Goal: Task Accomplishment & Management: Manage account settings

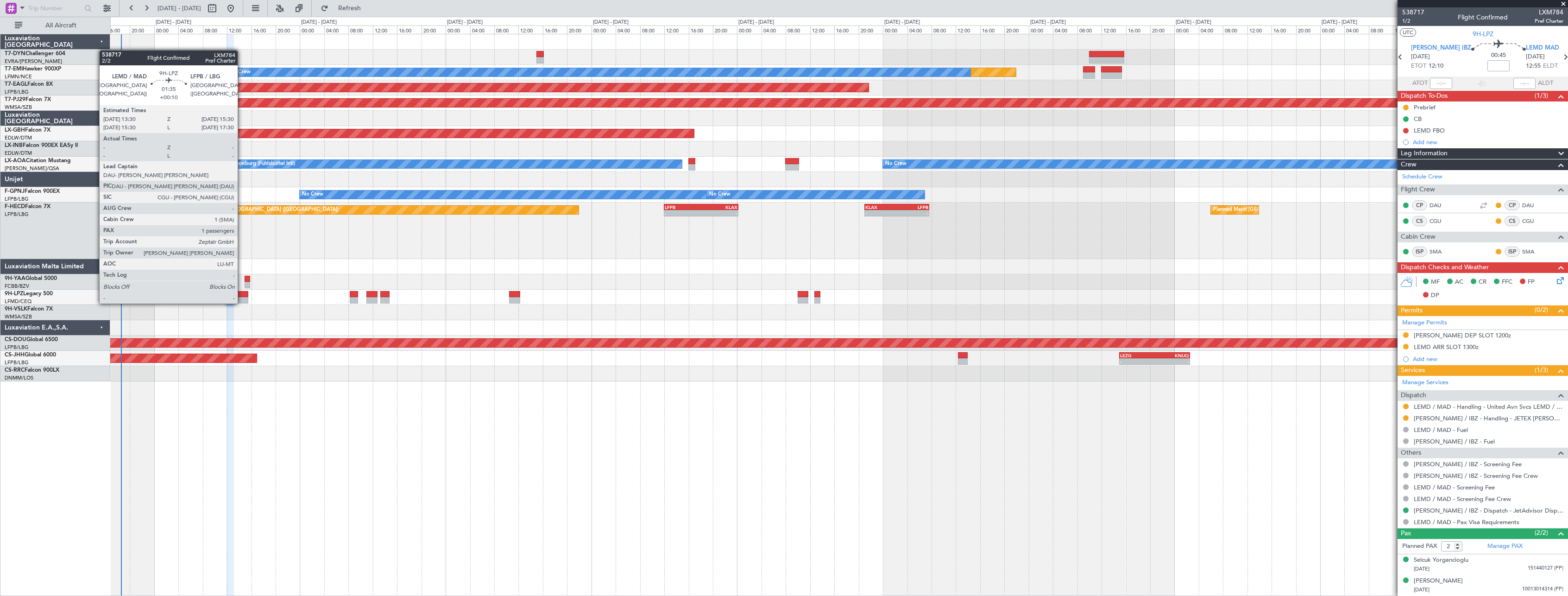
click at [242, 294] on div at bounding box center [242, 293] width 13 height 6
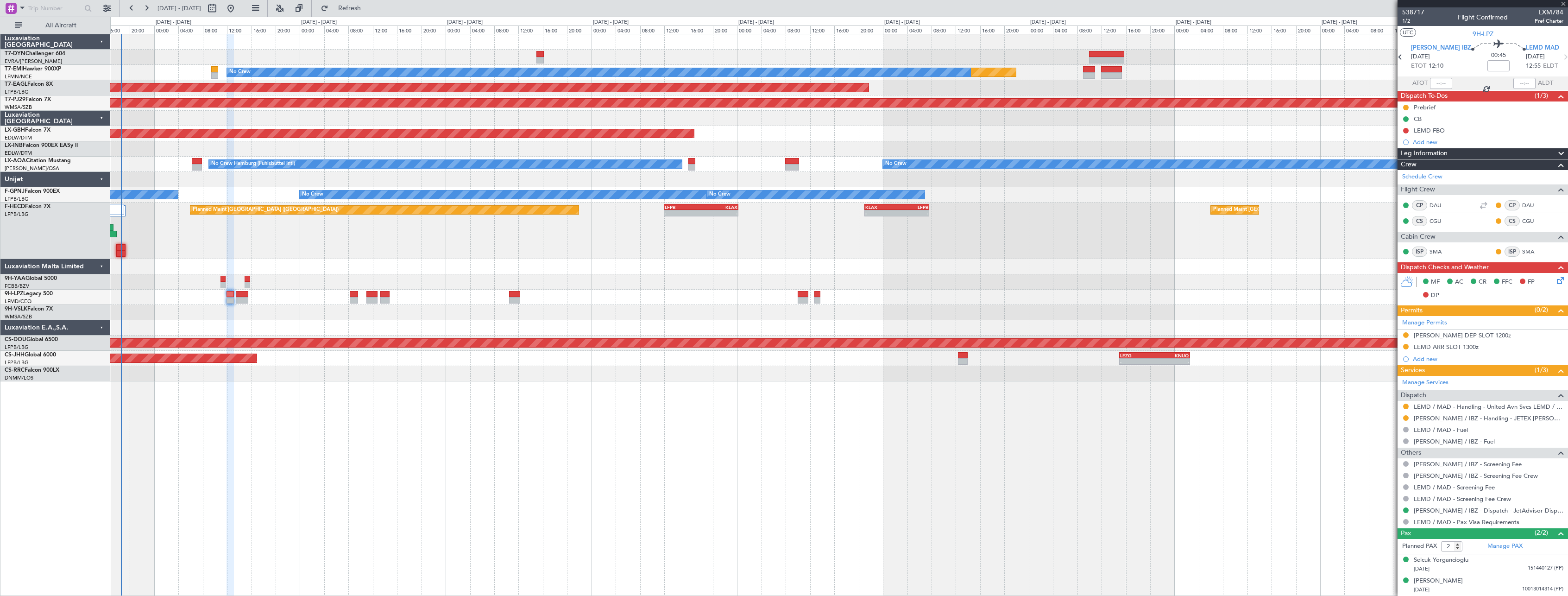
type input "+00:10"
type input "1"
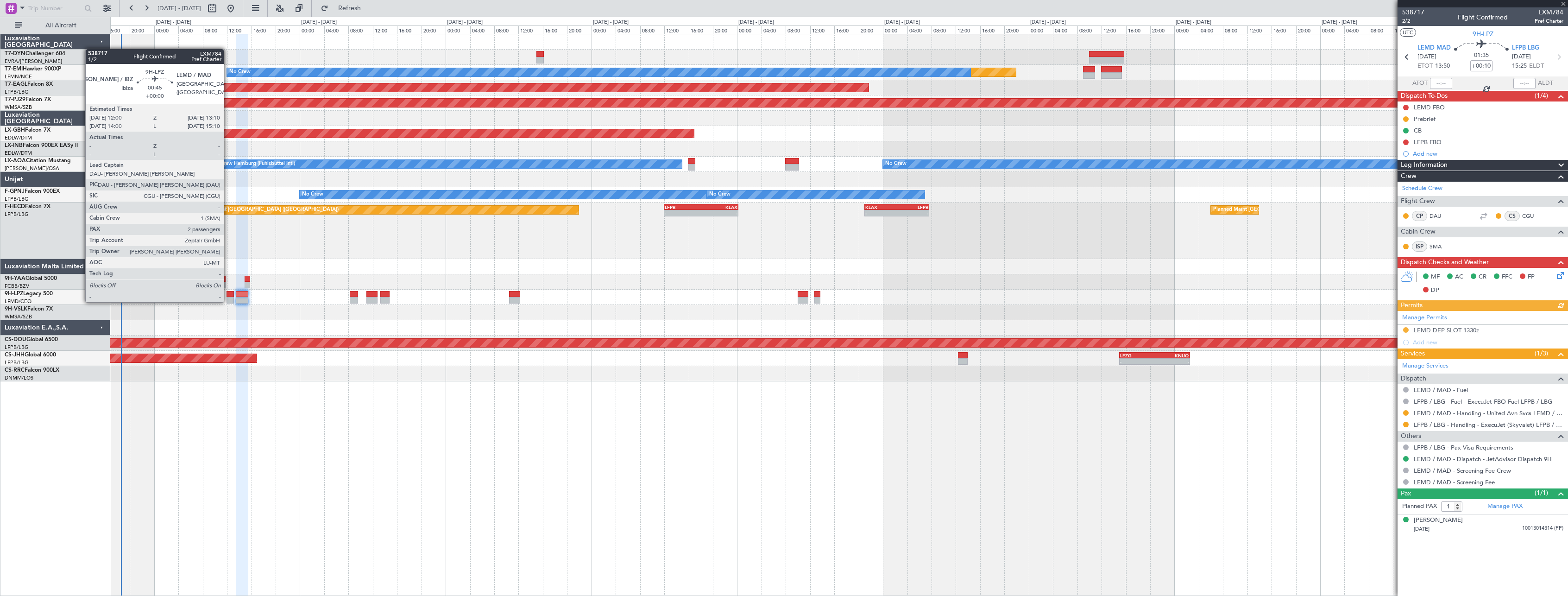
click at [228, 292] on div at bounding box center [230, 293] width 7 height 6
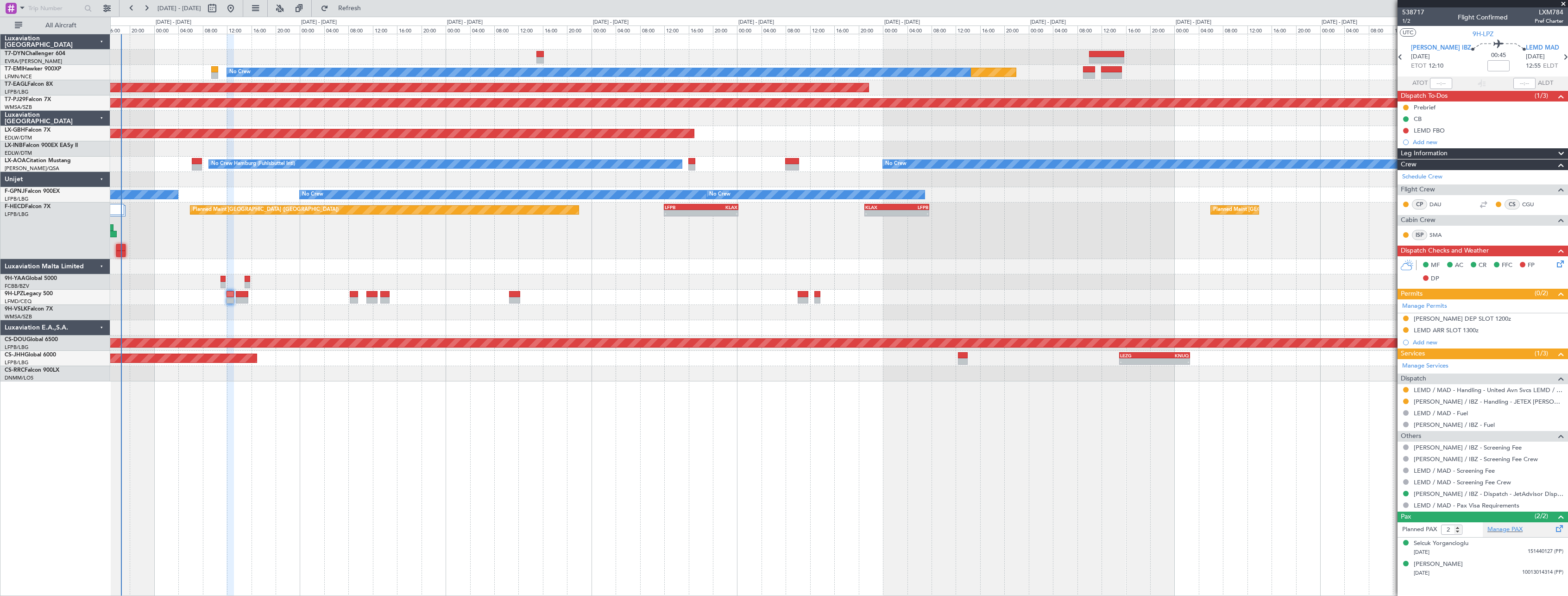
click at [1535, 527] on div "Manage PAX" at bounding box center [1525, 529] width 85 height 15
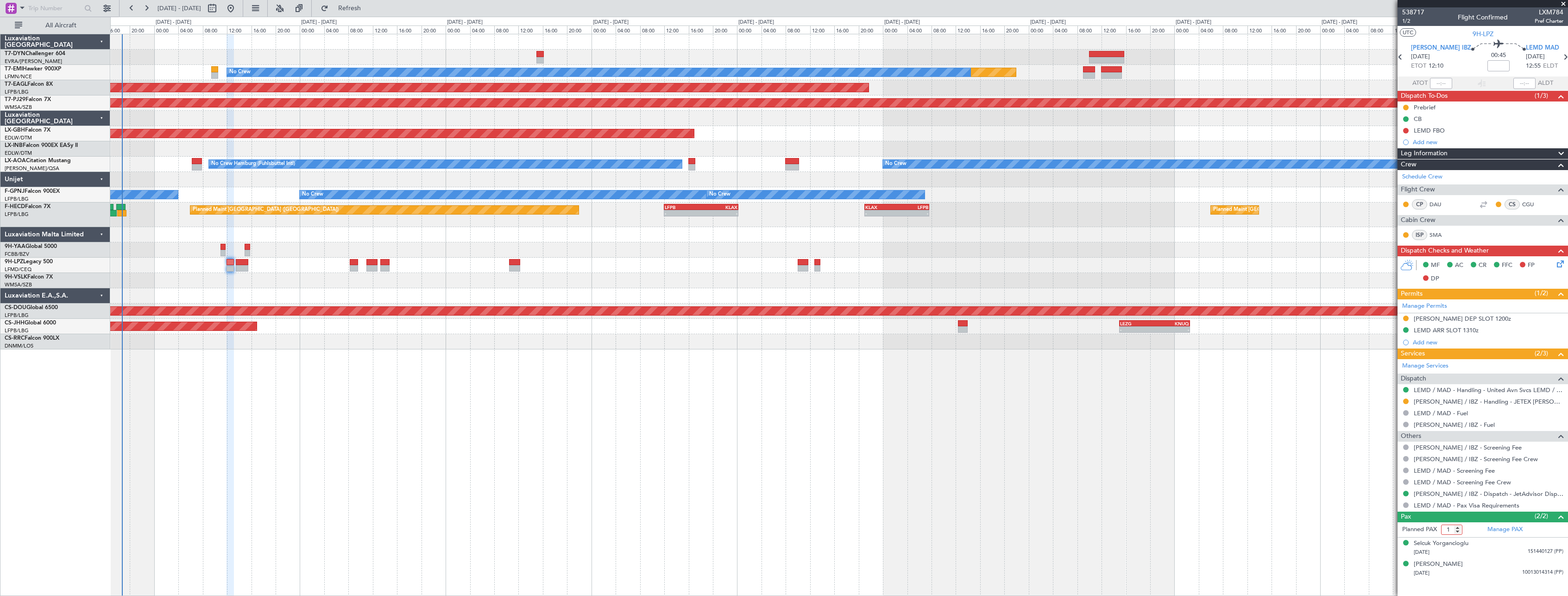
click at [1458, 531] on input "1" at bounding box center [1451, 529] width 21 height 10
click at [1458, 525] on input "2" at bounding box center [1451, 529] width 21 height 10
click at [1458, 525] on input "3" at bounding box center [1451, 529] width 21 height 10
click at [1458, 525] on input "4" at bounding box center [1451, 529] width 21 height 10
click at [1458, 525] on input "5" at bounding box center [1451, 529] width 21 height 10
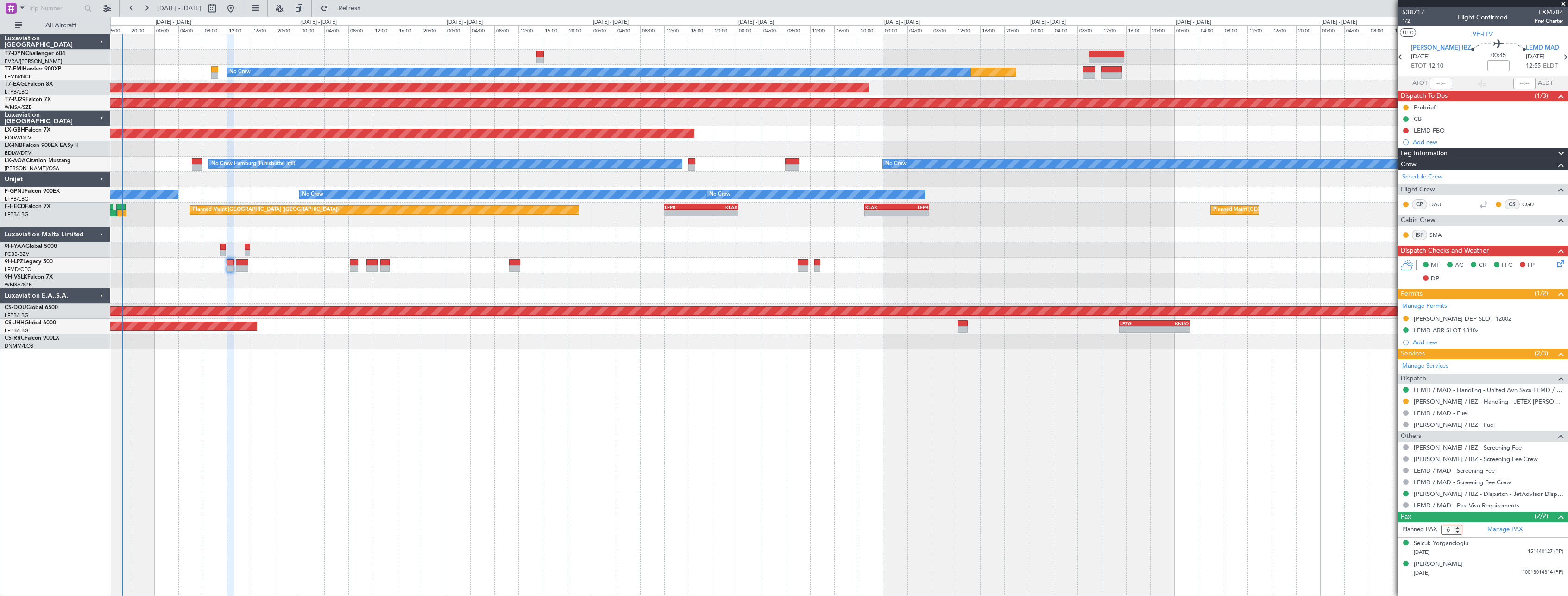
type input "6"
click at [1458, 525] on input "6" at bounding box center [1451, 529] width 21 height 10
click at [1540, 525] on div "Manage PAX" at bounding box center [1525, 529] width 85 height 15
click at [1540, 527] on div "Manage PAX" at bounding box center [1525, 529] width 85 height 15
click at [370, 6] on span "Refresh" at bounding box center [349, 8] width 39 height 6
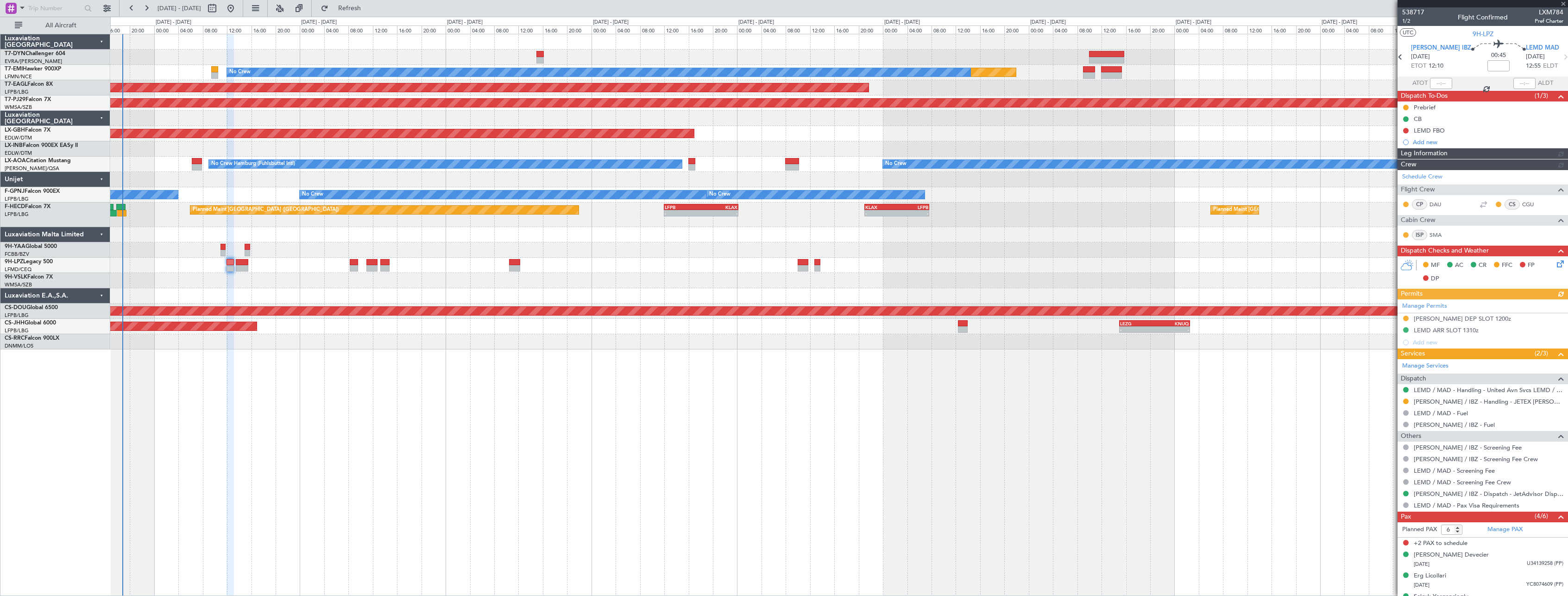
scroll to position [36, 0]
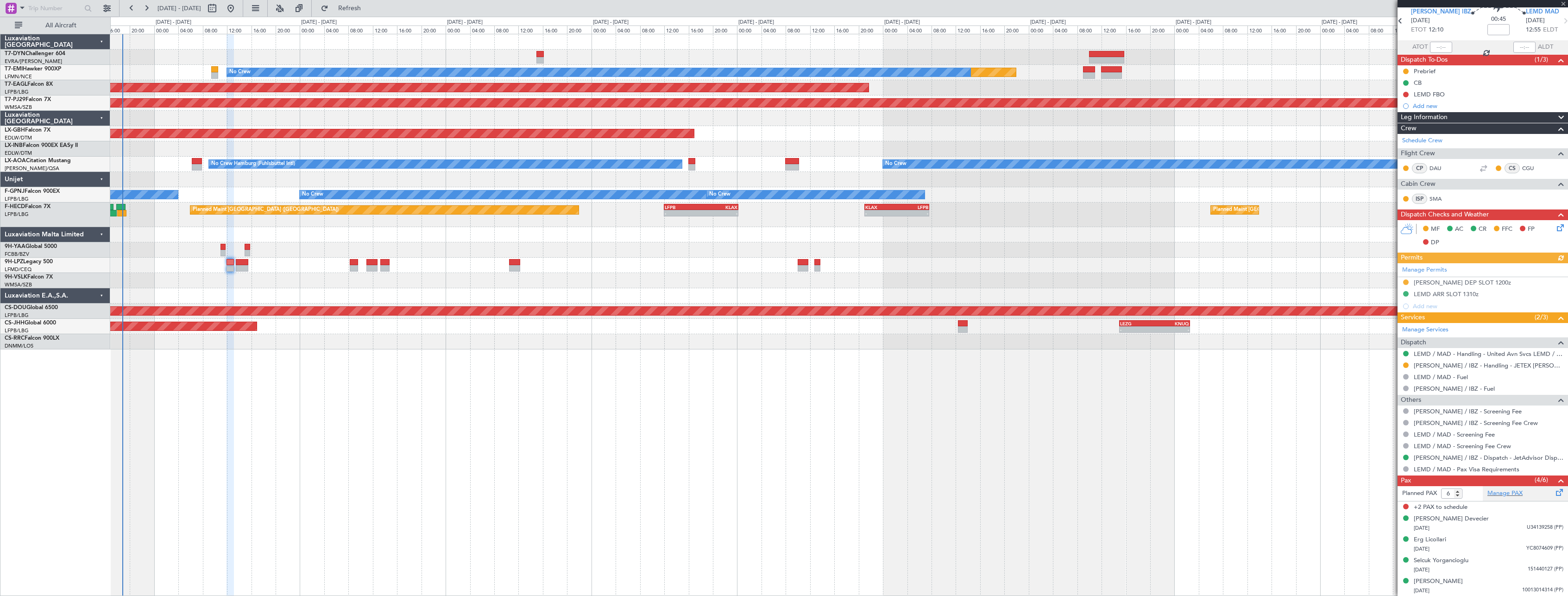
click at [1533, 493] on div "Manage PAX" at bounding box center [1525, 493] width 85 height 15
click at [1534, 492] on div "Manage PAX" at bounding box center [1525, 493] width 85 height 15
click at [370, 6] on span "Refresh" at bounding box center [349, 8] width 39 height 6
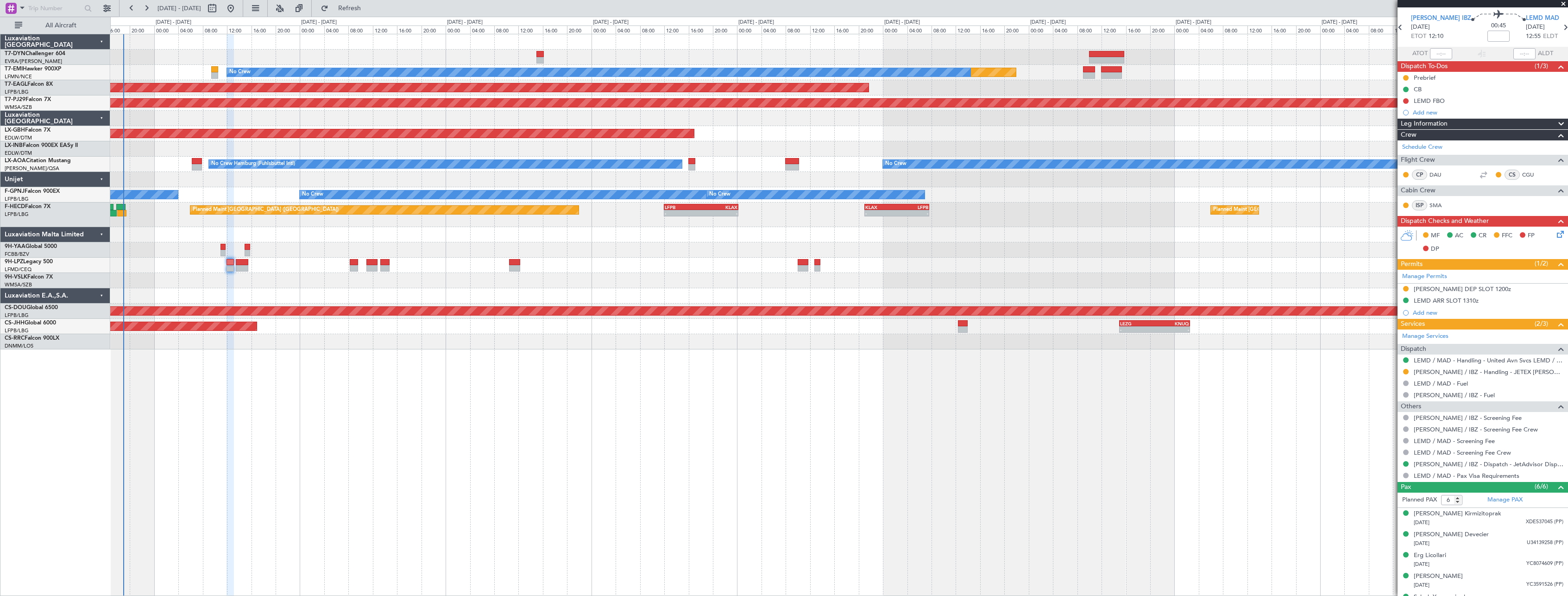
scroll to position [0, 0]
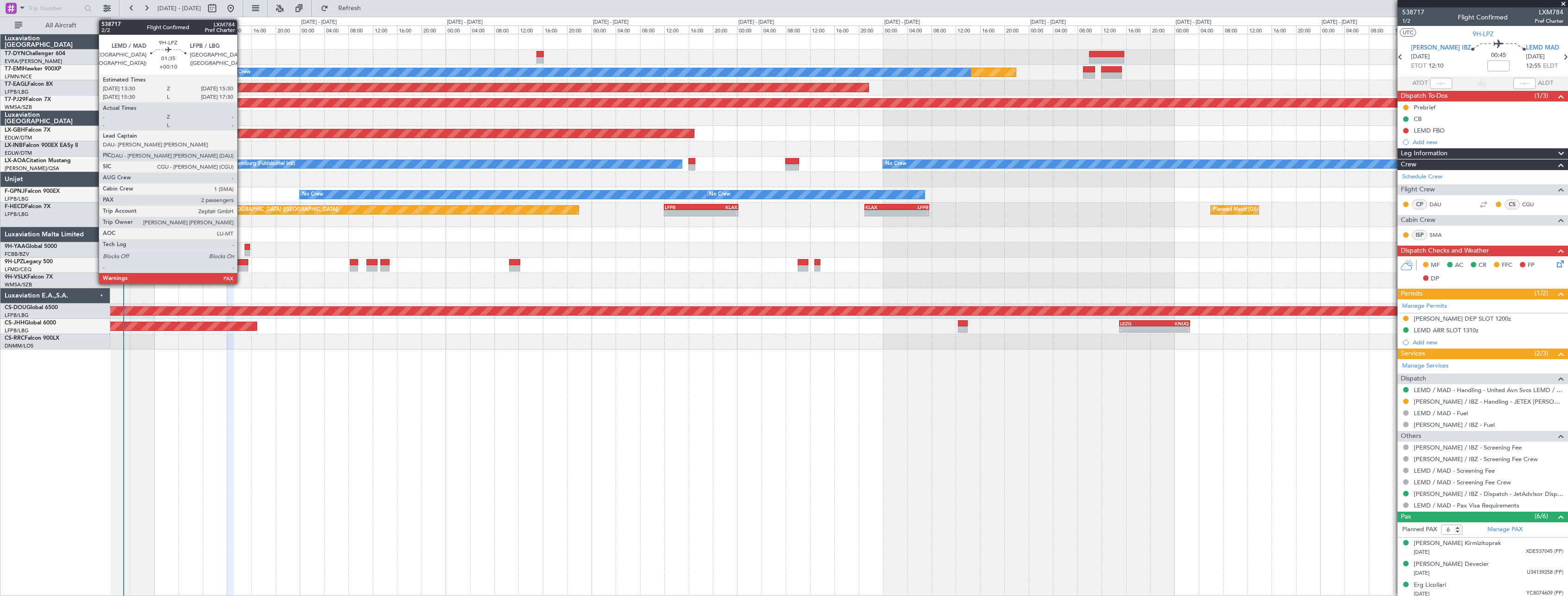
click at [241, 261] on div at bounding box center [242, 261] width 13 height 6
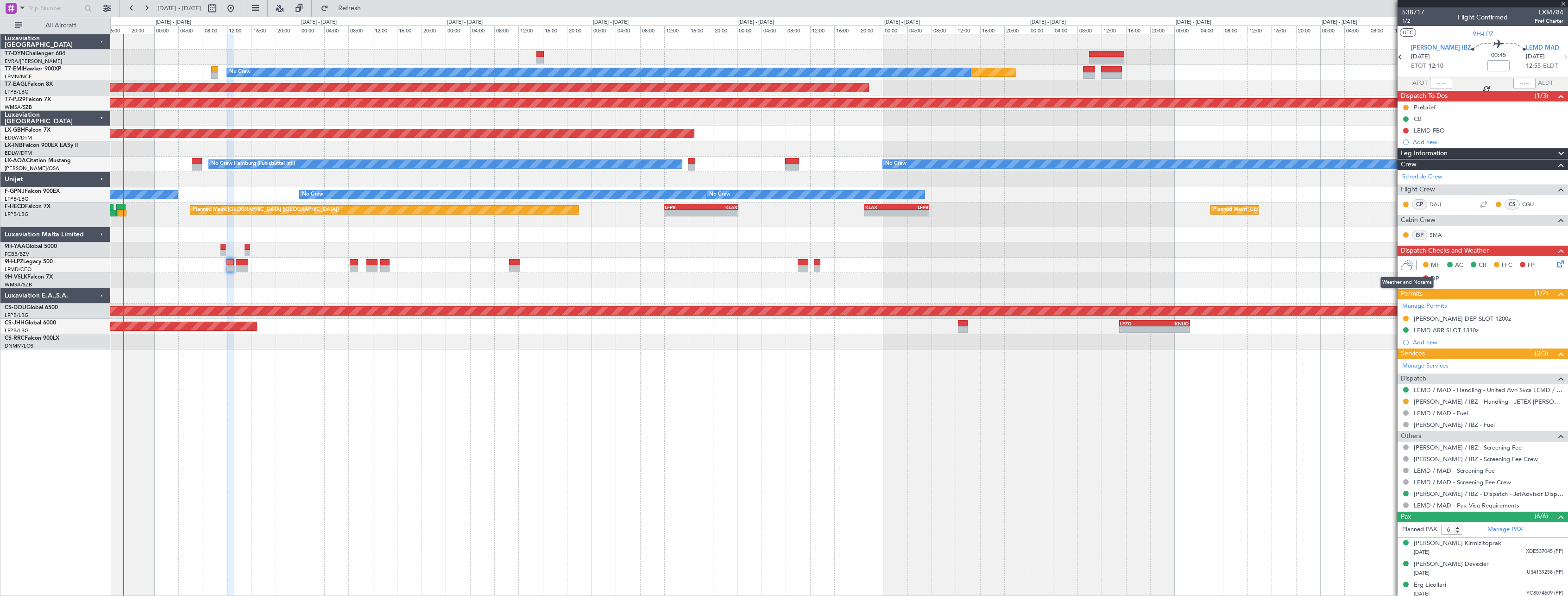
type input "+00:10"
type input "2"
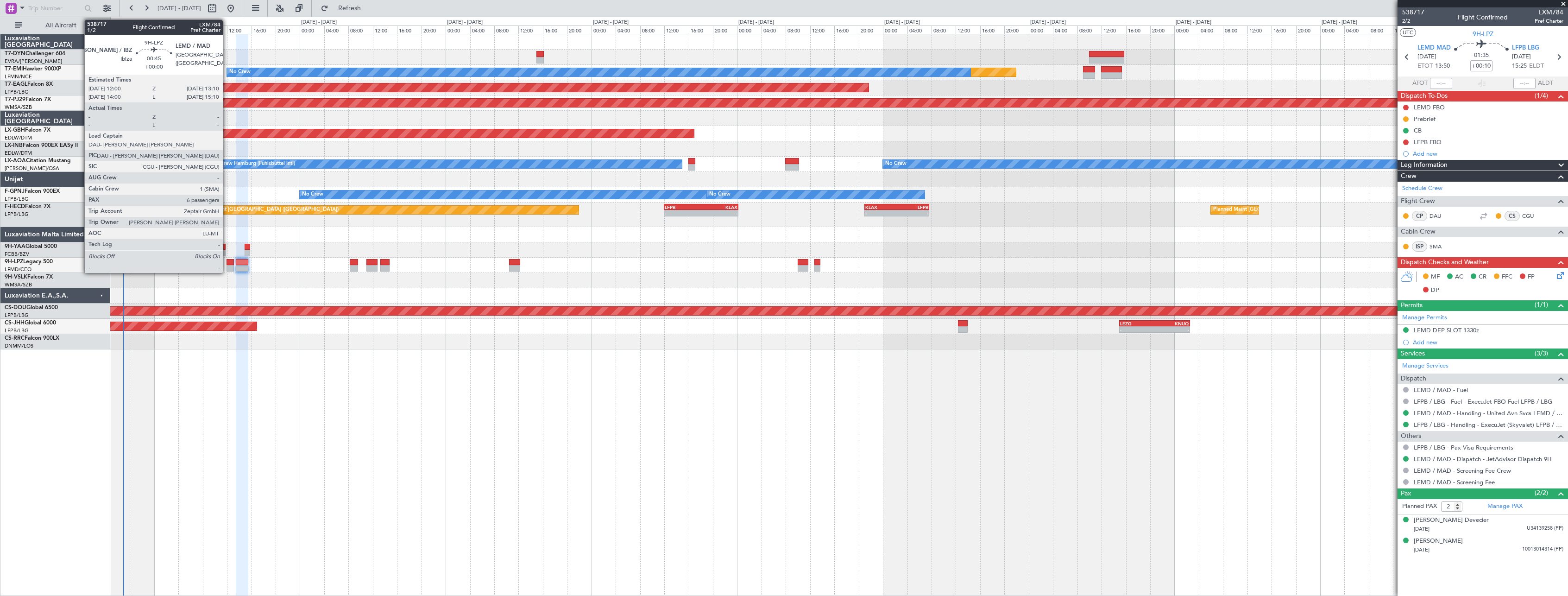
click at [227, 261] on div at bounding box center [230, 261] width 7 height 6
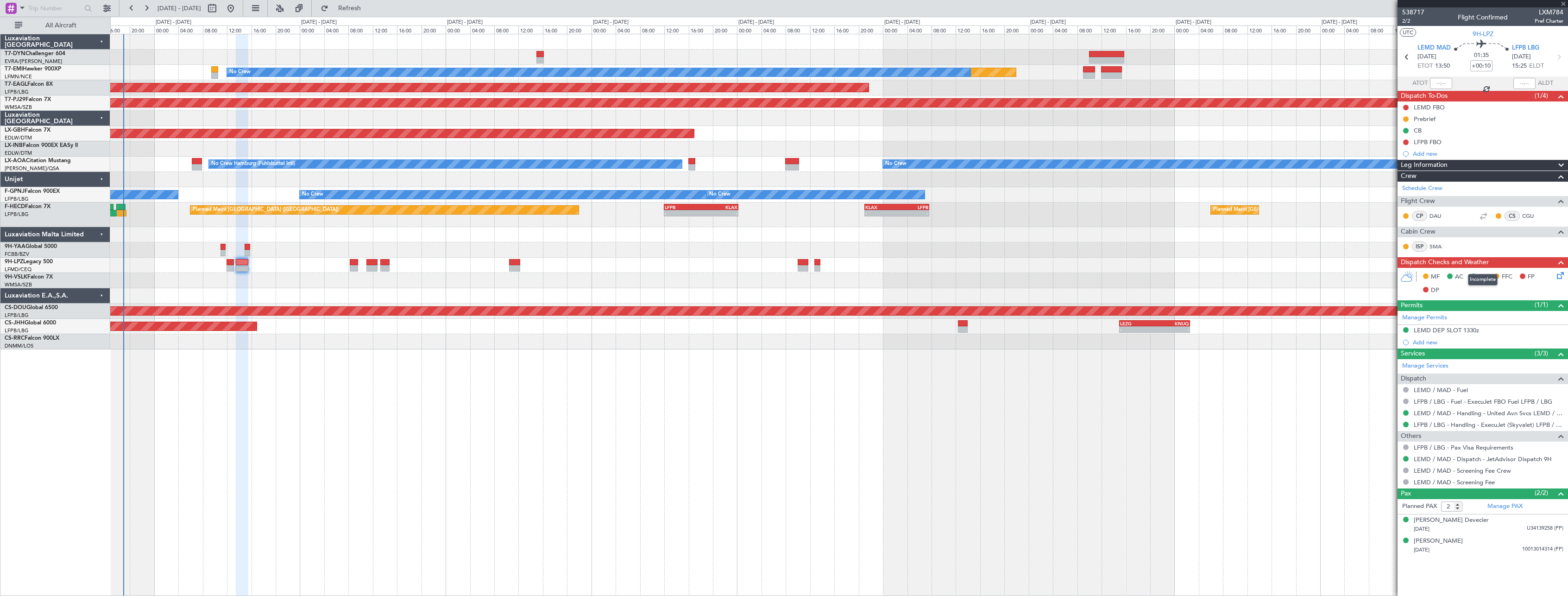
type input "6"
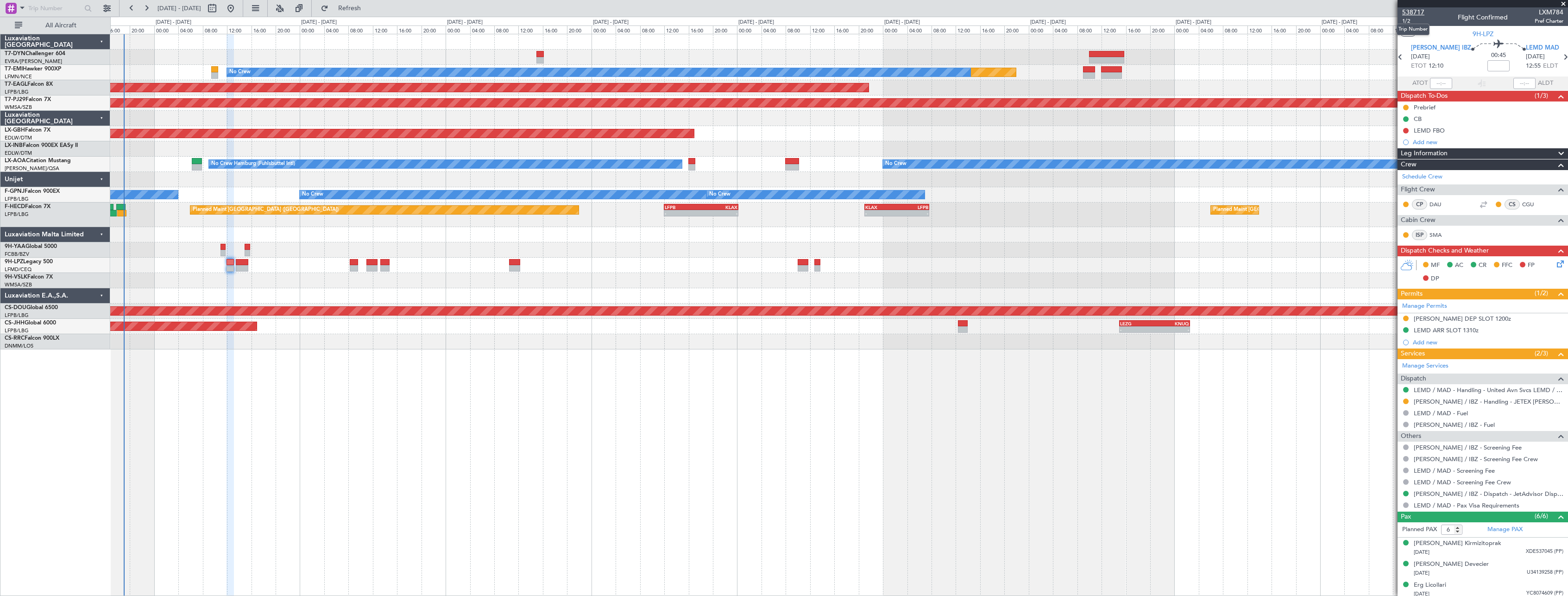
click at [1420, 12] on span "538717" at bounding box center [1413, 12] width 22 height 10
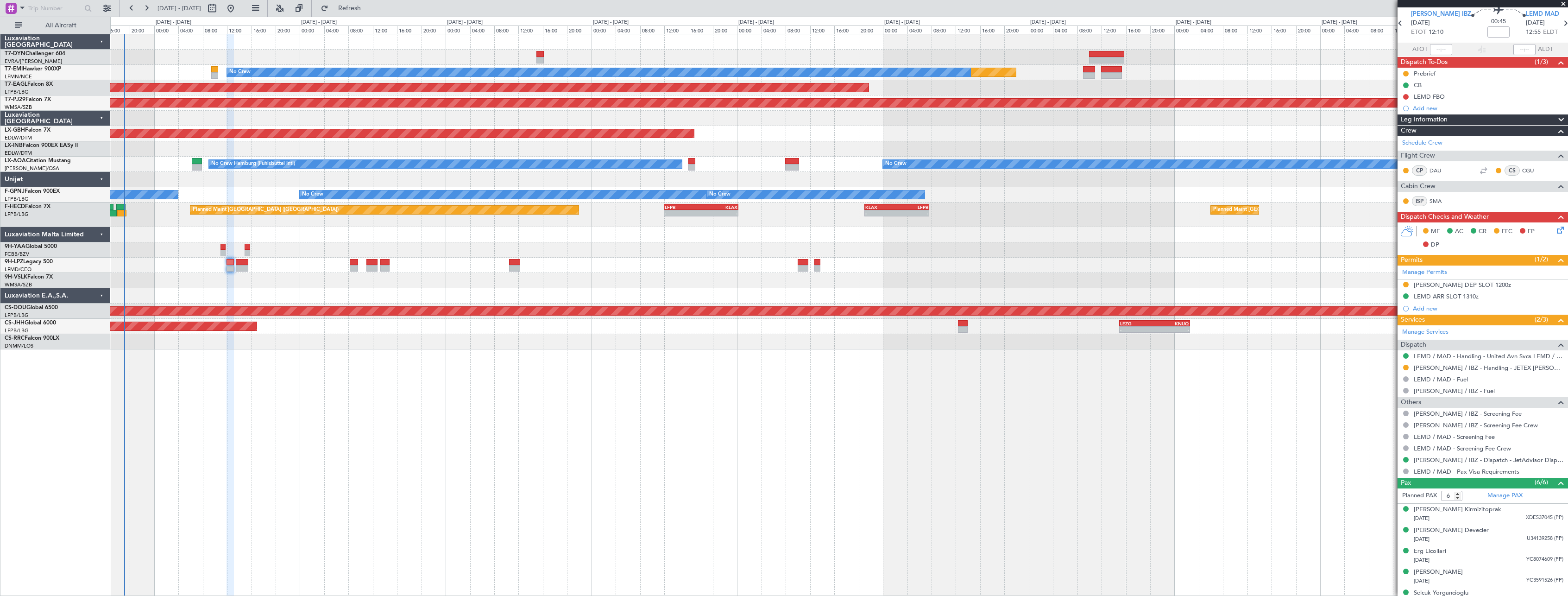
scroll to position [66, 0]
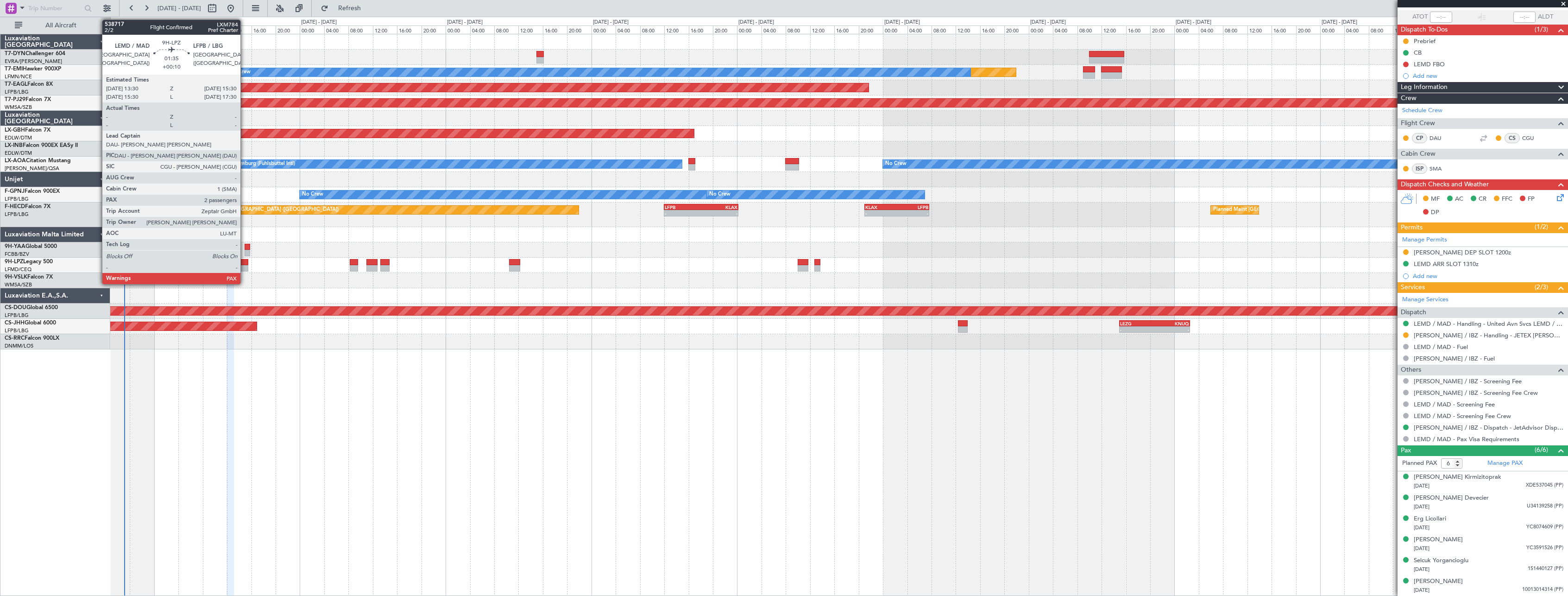
click at [245, 262] on div at bounding box center [242, 261] width 13 height 6
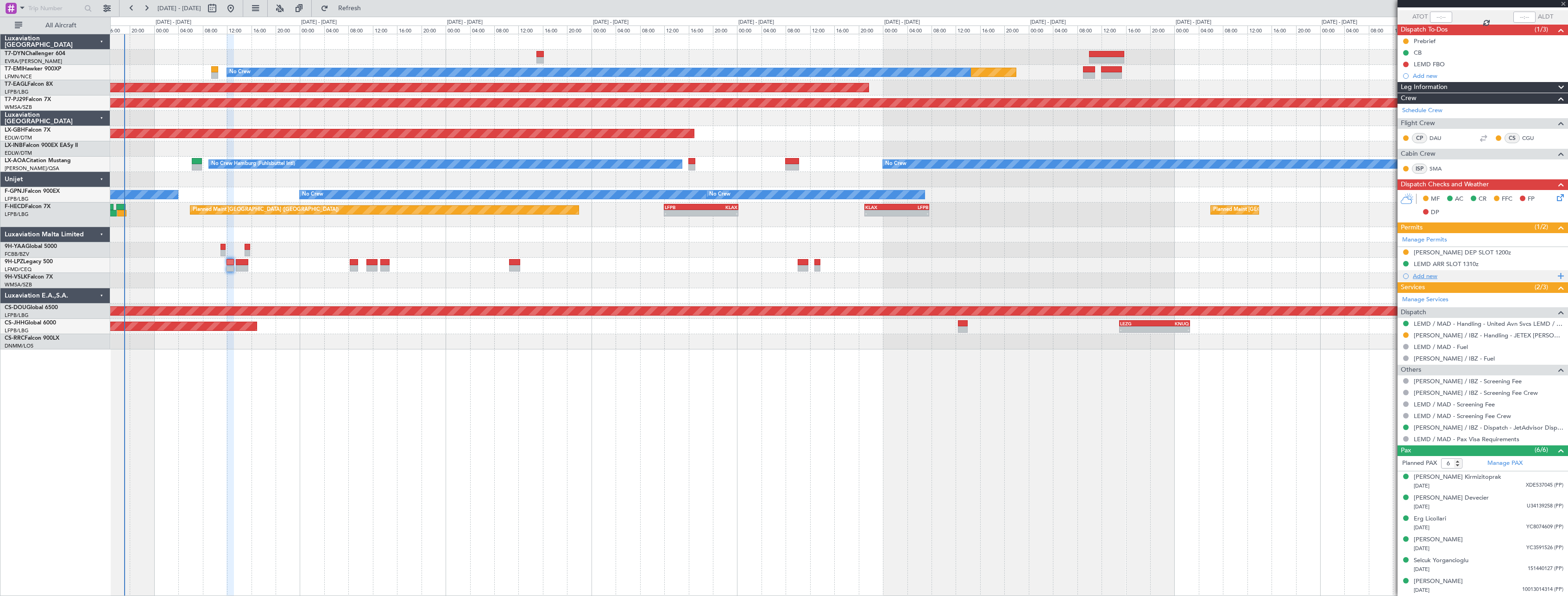
type input "+00:10"
type input "2"
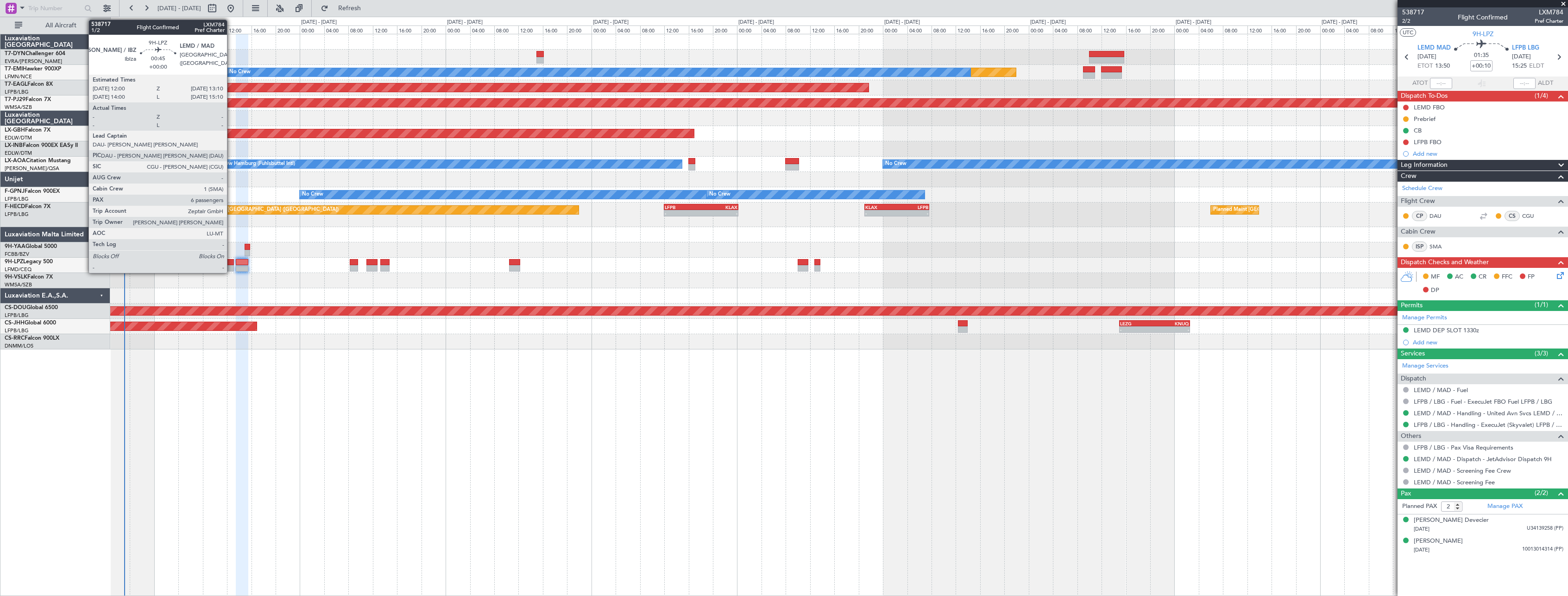
click at [231, 261] on div at bounding box center [230, 261] width 7 height 6
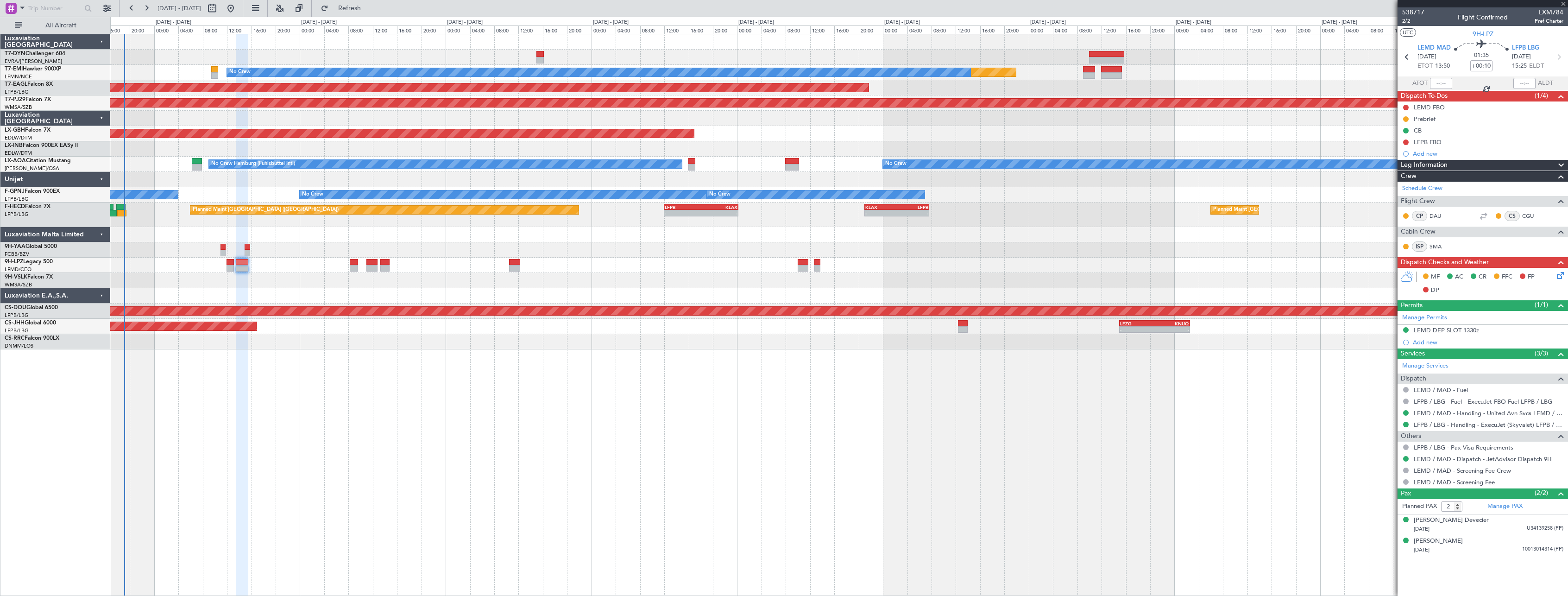
type input "6"
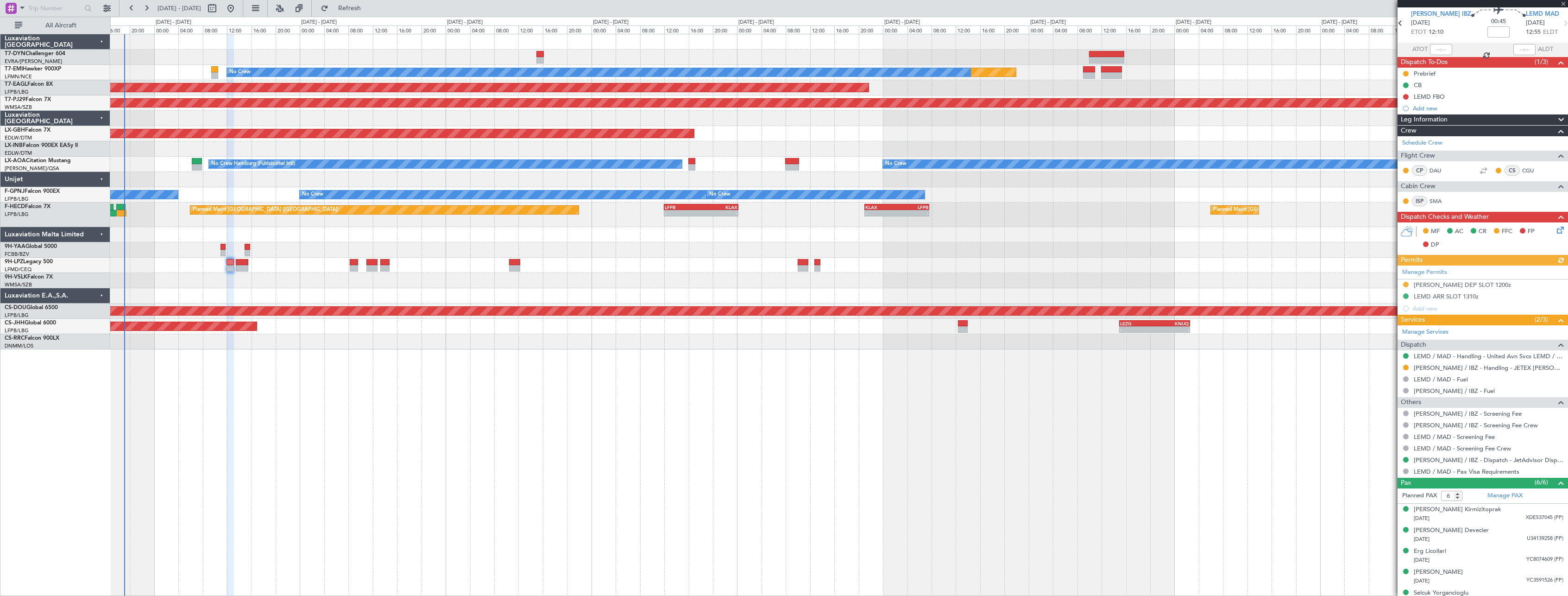
scroll to position [66, 0]
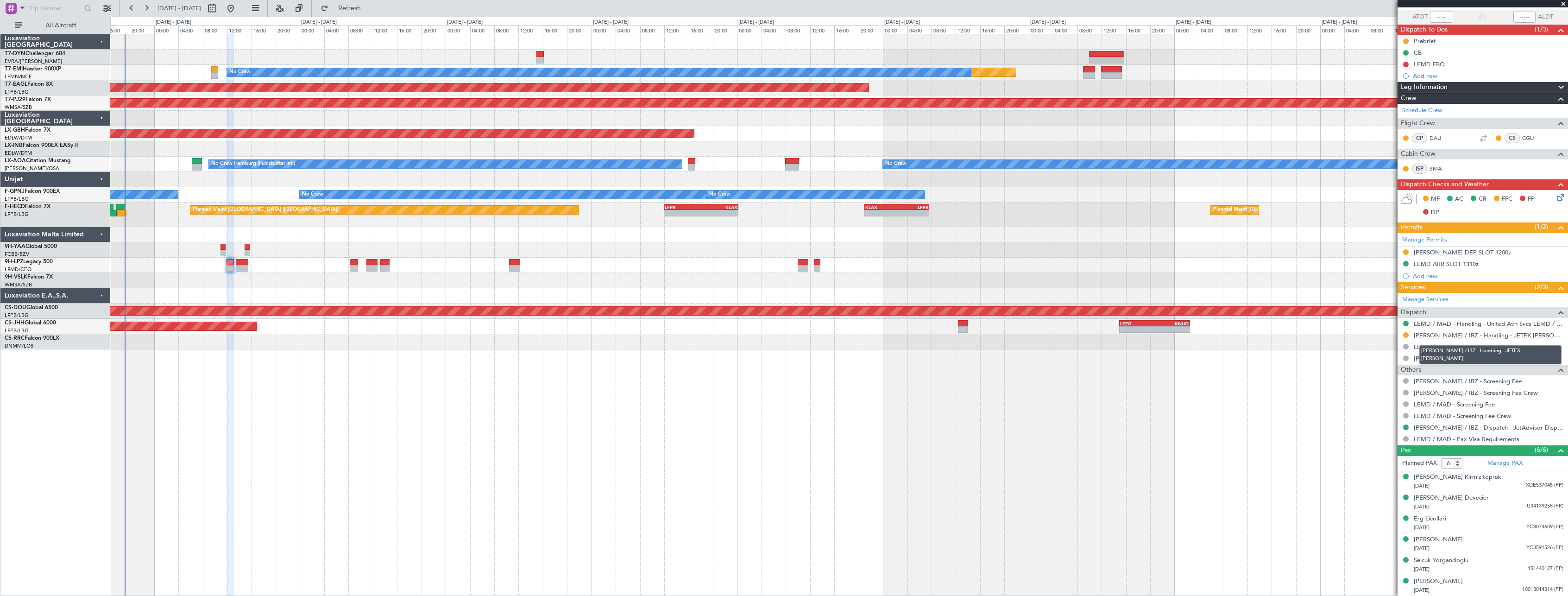
click at [1500, 332] on link "[PERSON_NAME] / IBZ - Handling - JETEX [PERSON_NAME]" at bounding box center [1488, 335] width 149 height 8
click at [1512, 320] on link "LEMD / MAD - Handling - United Avn Svcs LEMD / MAD" at bounding box center [1488, 324] width 149 height 8
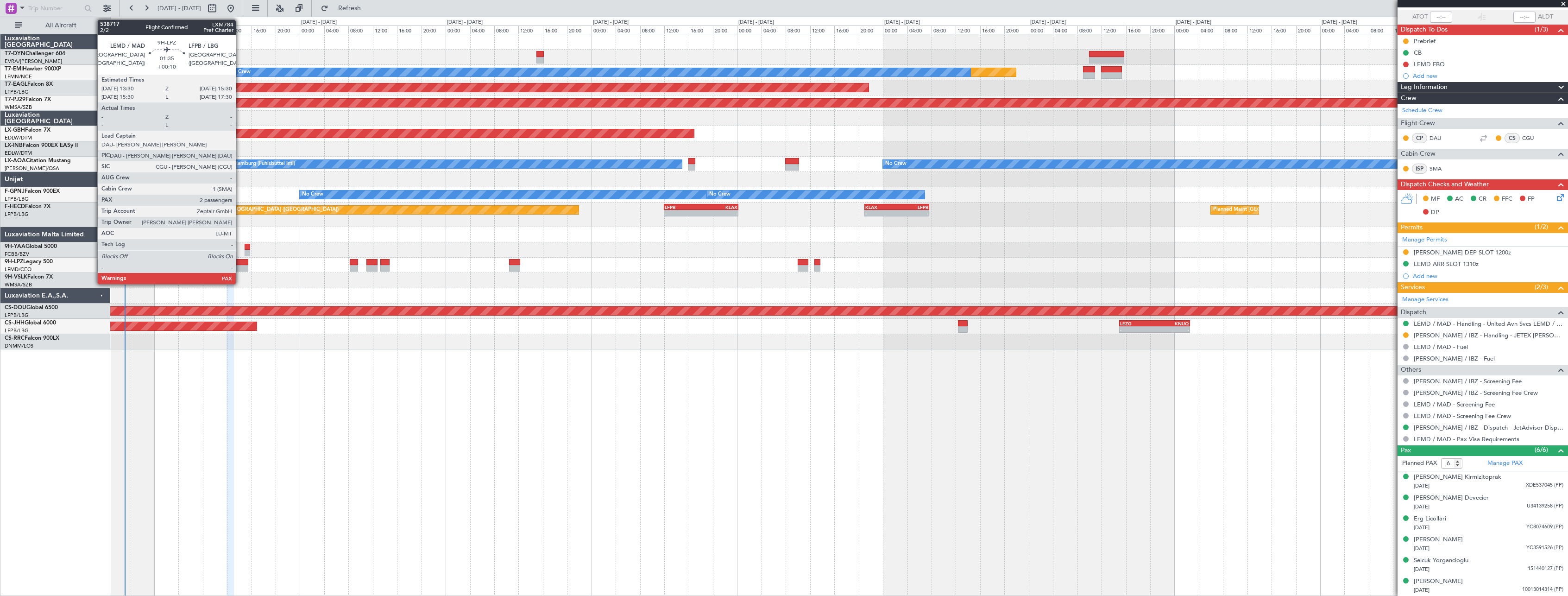
click at [240, 261] on div at bounding box center [242, 261] width 13 height 6
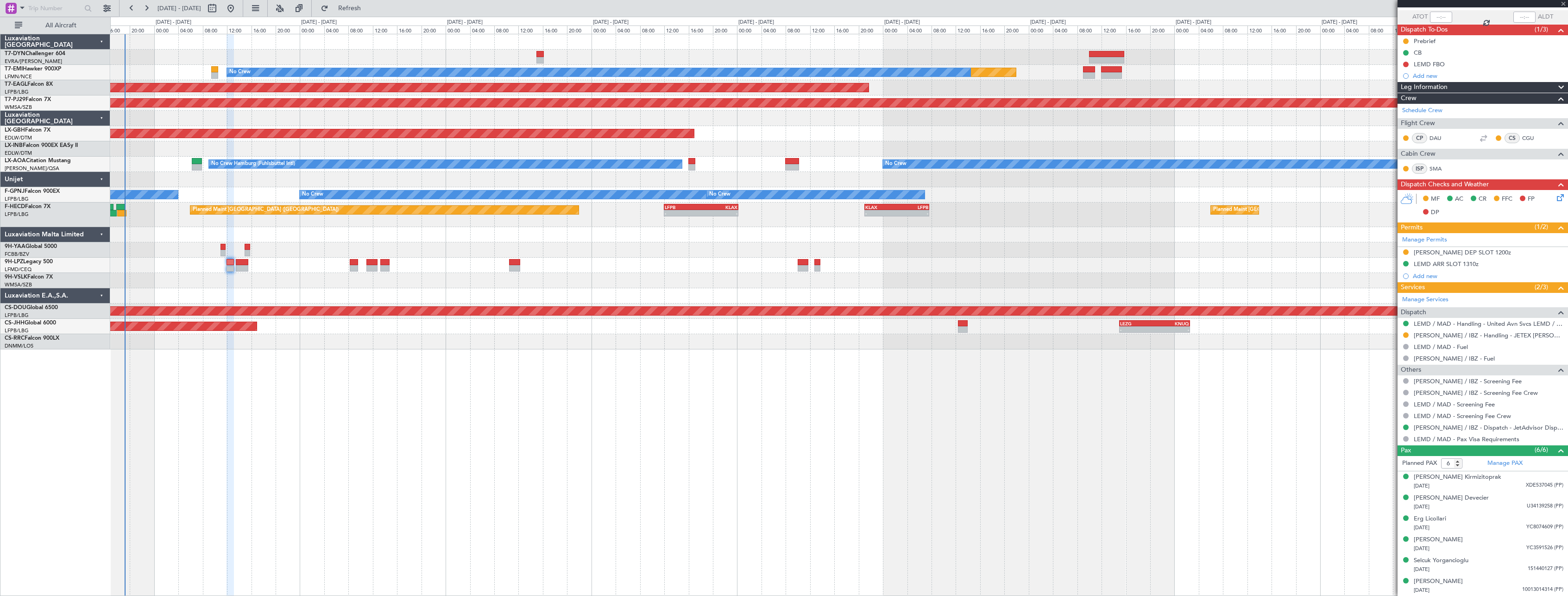
type input "+00:10"
type input "2"
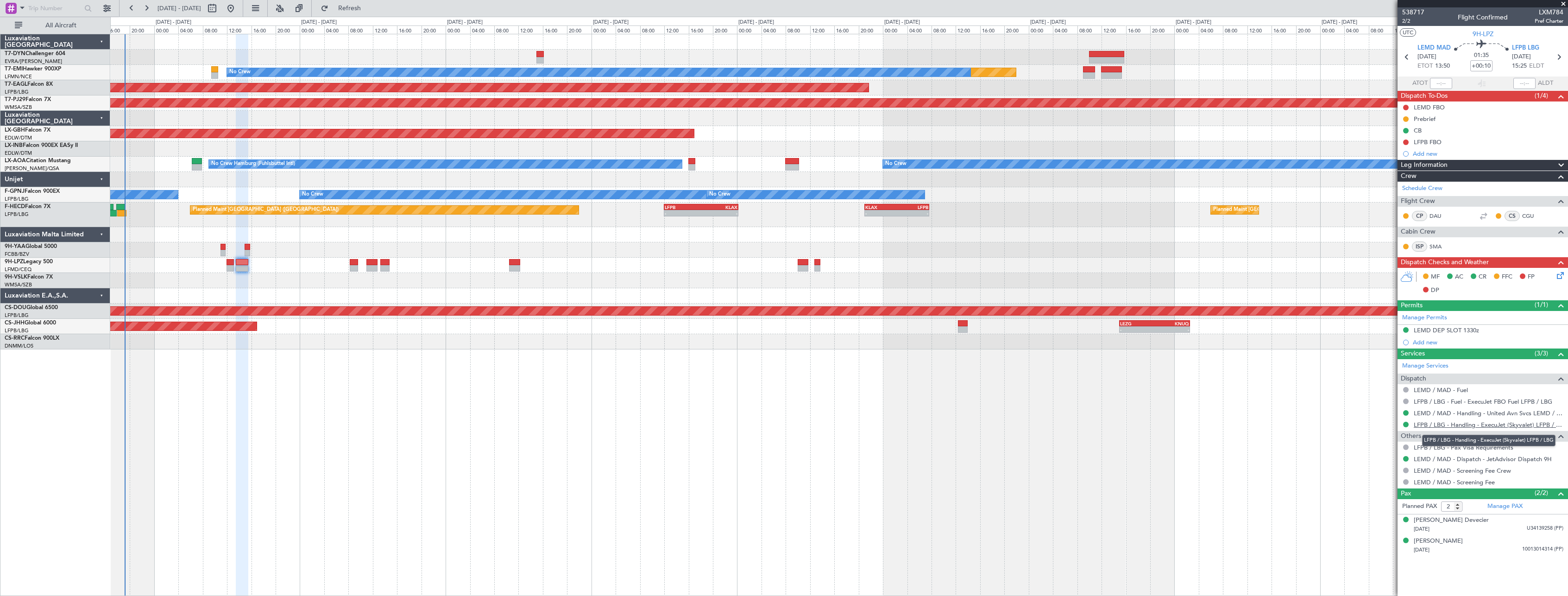
click at [1550, 421] on link "LFPB / LBG - Handling - ExecuJet (Skyvalet) LFPB / LBG" at bounding box center [1488, 425] width 149 height 8
click at [1413, 21] on span "2/2" at bounding box center [1413, 21] width 22 height 8
click at [1411, 22] on span "2/2" at bounding box center [1413, 21] width 22 height 8
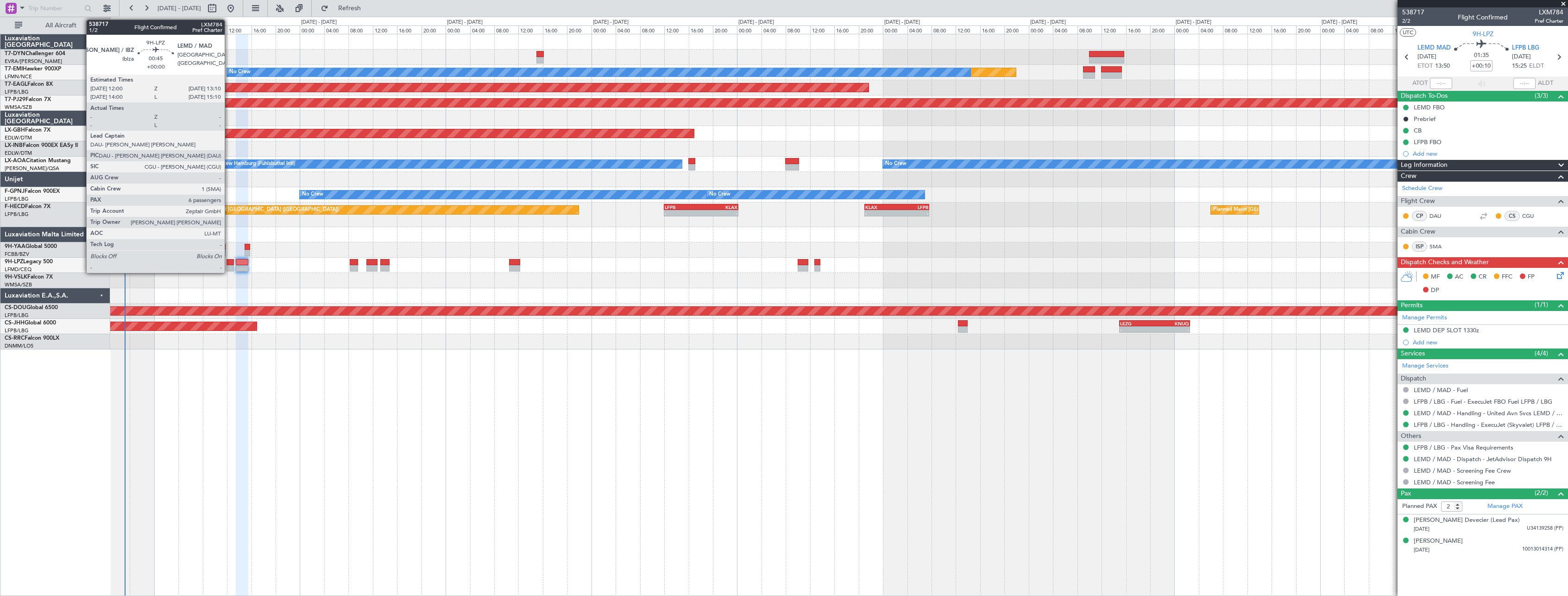
click at [229, 261] on div at bounding box center [230, 261] width 7 height 6
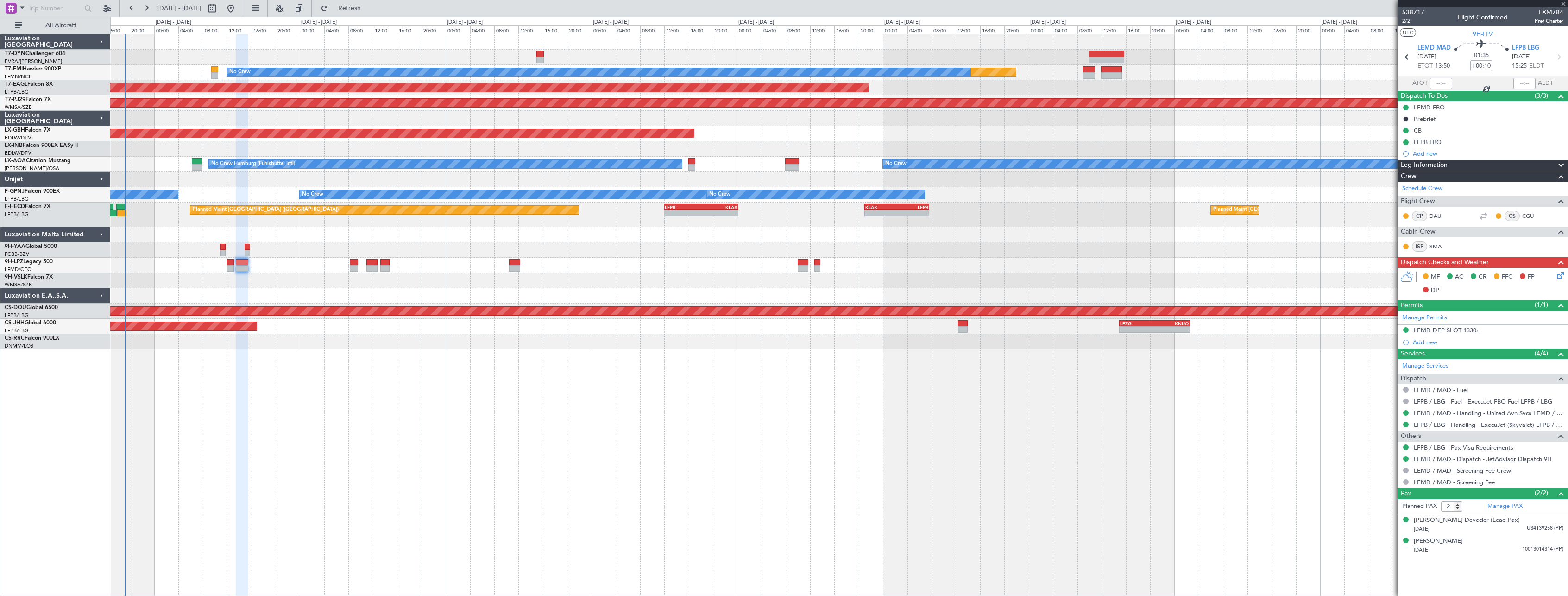
type input "6"
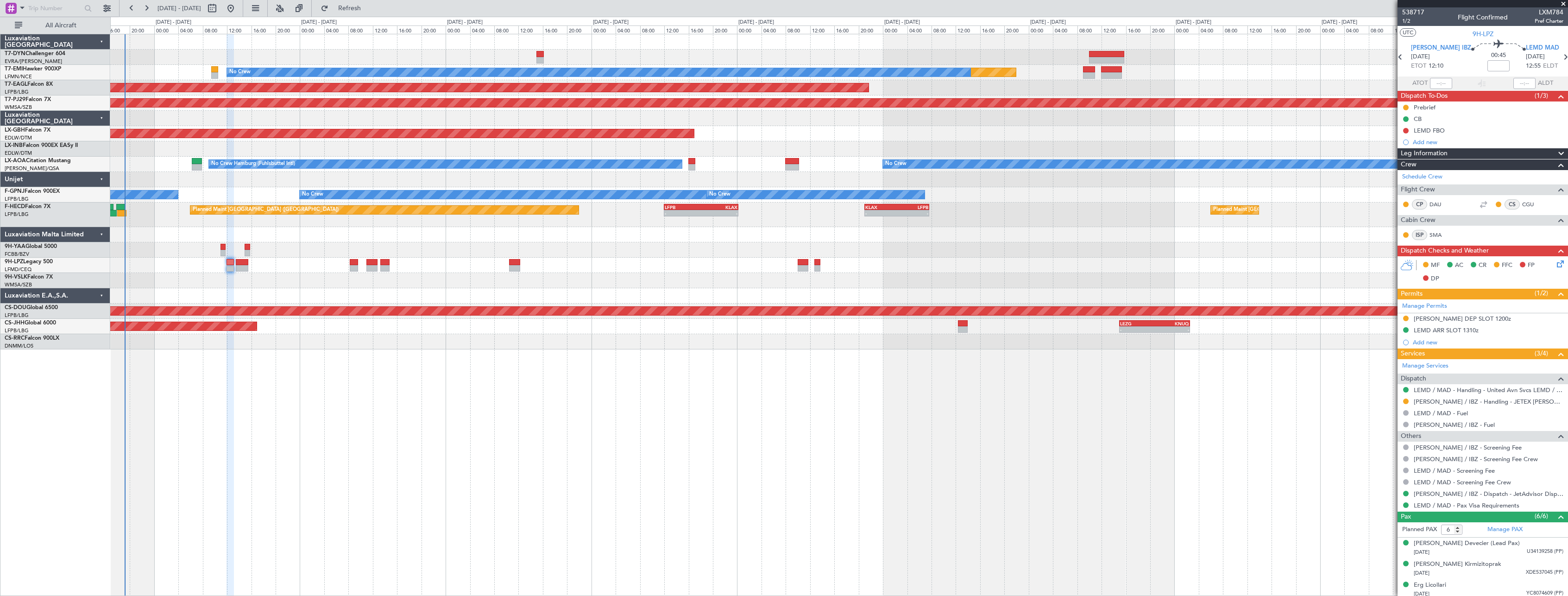
click at [1556, 263] on icon at bounding box center [1559, 262] width 7 height 7
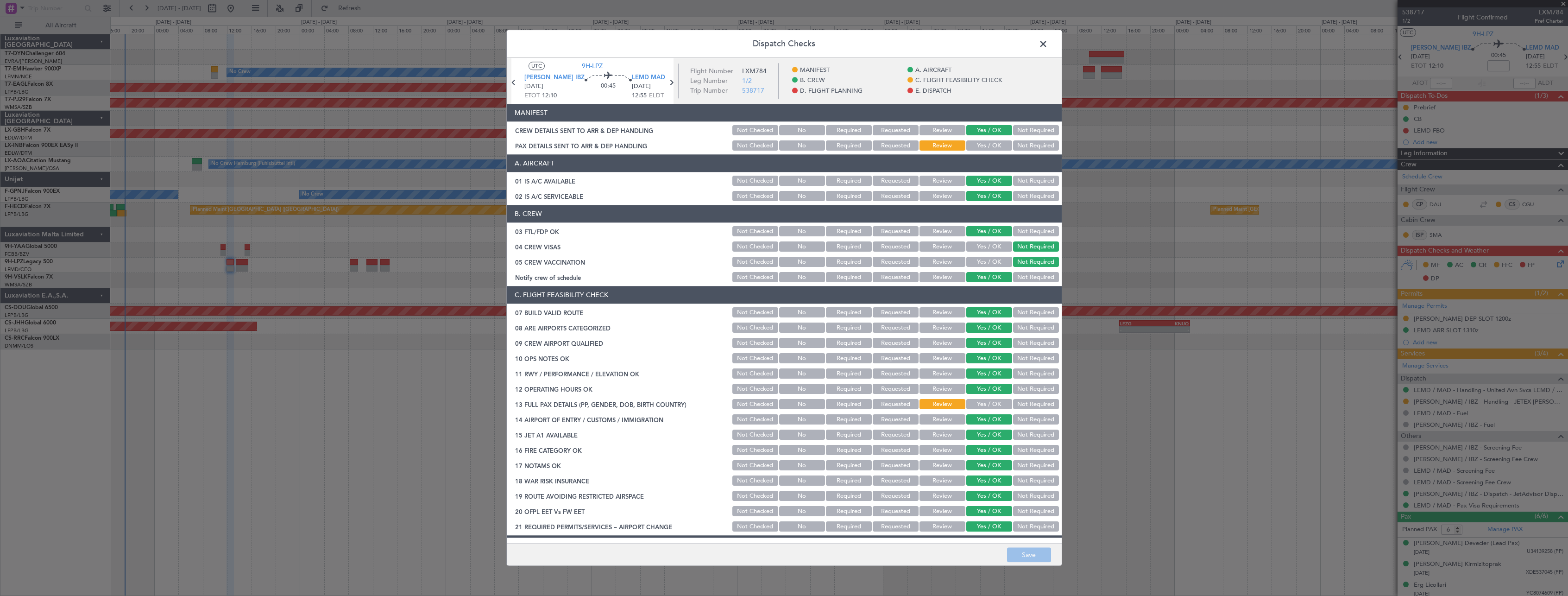
click at [989, 145] on button "Yes / OK" at bounding box center [989, 146] width 46 height 10
click at [1043, 557] on button "Save" at bounding box center [1029, 555] width 44 height 15
click at [1048, 39] on span at bounding box center [1048, 46] width 0 height 18
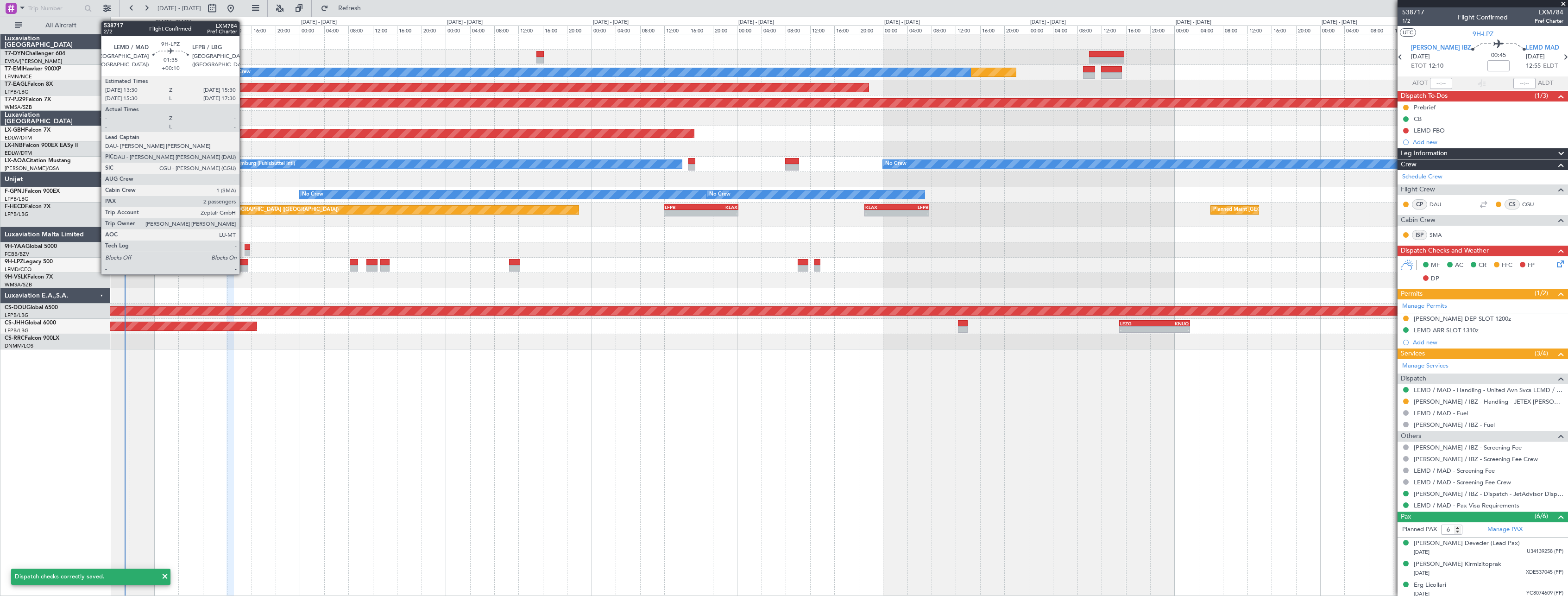
click at [244, 265] on div at bounding box center [242, 268] width 13 height 6
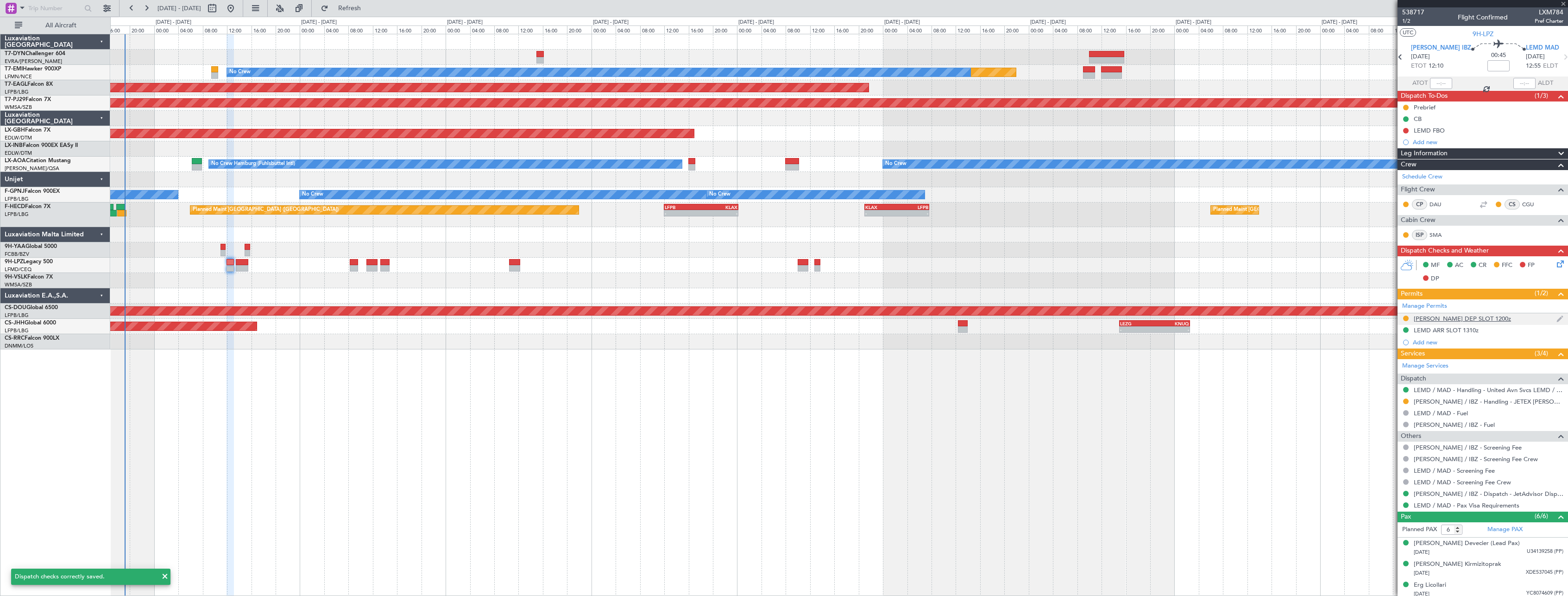
type input "+00:10"
type input "2"
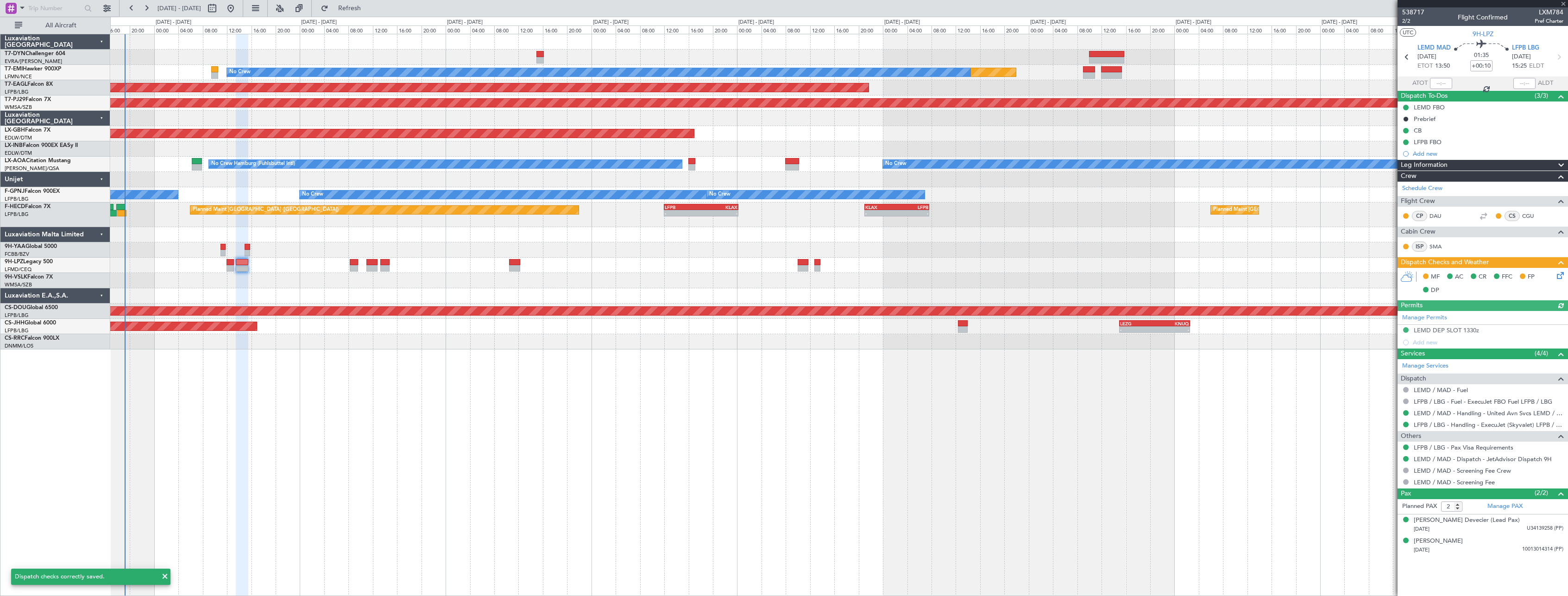
click at [1559, 278] on icon at bounding box center [1559, 273] width 7 height 7
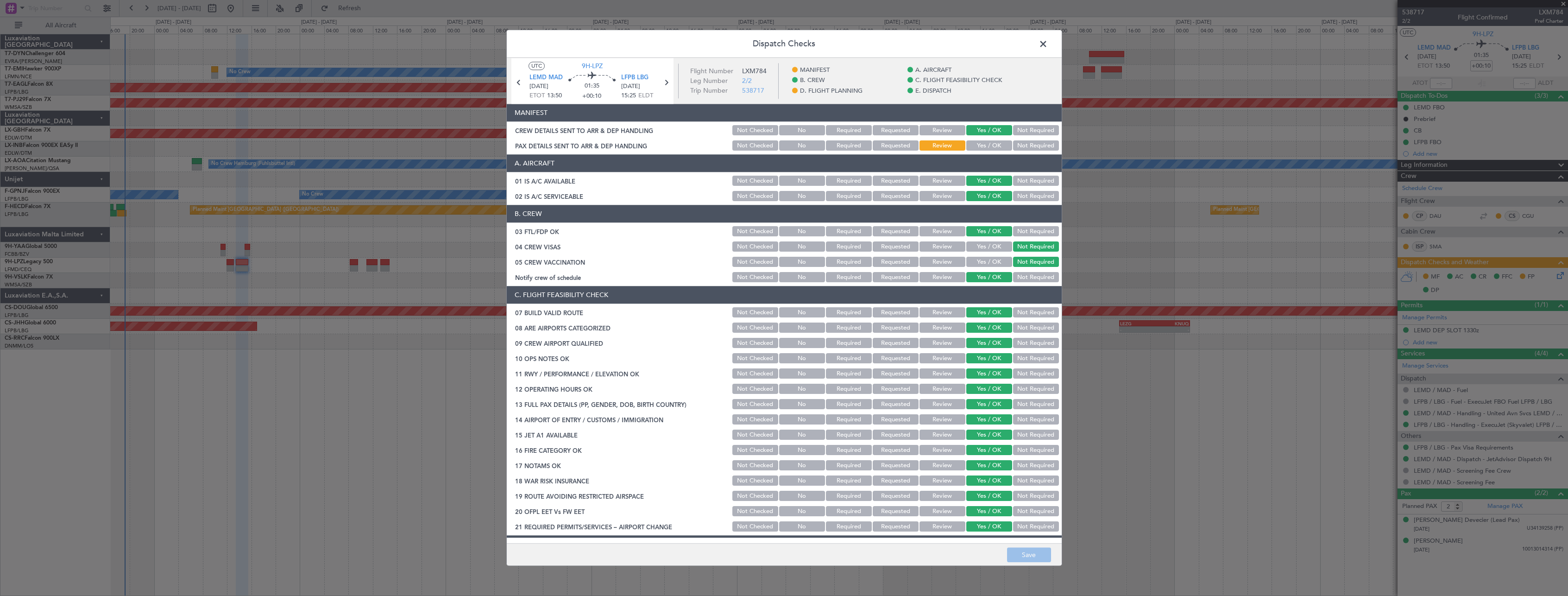
click at [988, 147] on button "Yes / OK" at bounding box center [989, 146] width 46 height 10
click at [1024, 561] on button "Save" at bounding box center [1029, 555] width 44 height 15
click at [1048, 46] on span at bounding box center [1048, 46] width 0 height 18
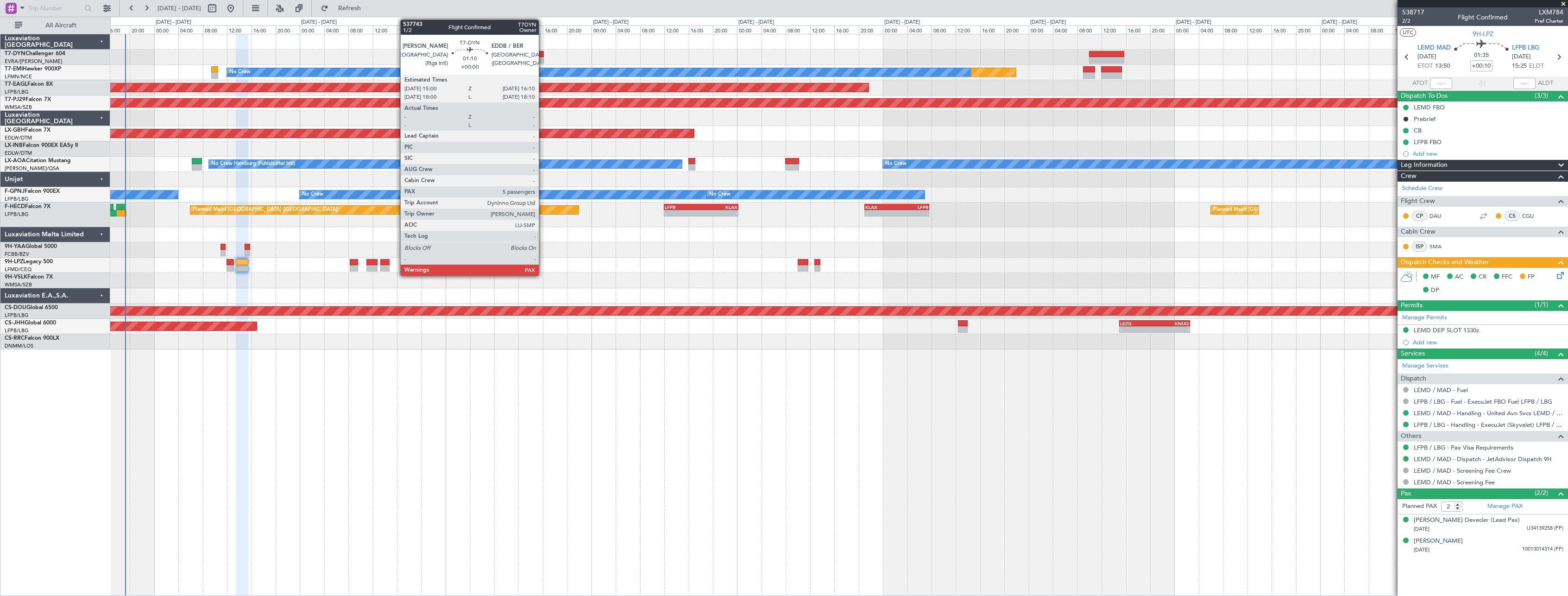
click at [543, 51] on div at bounding box center [540, 54] width 7 height 6
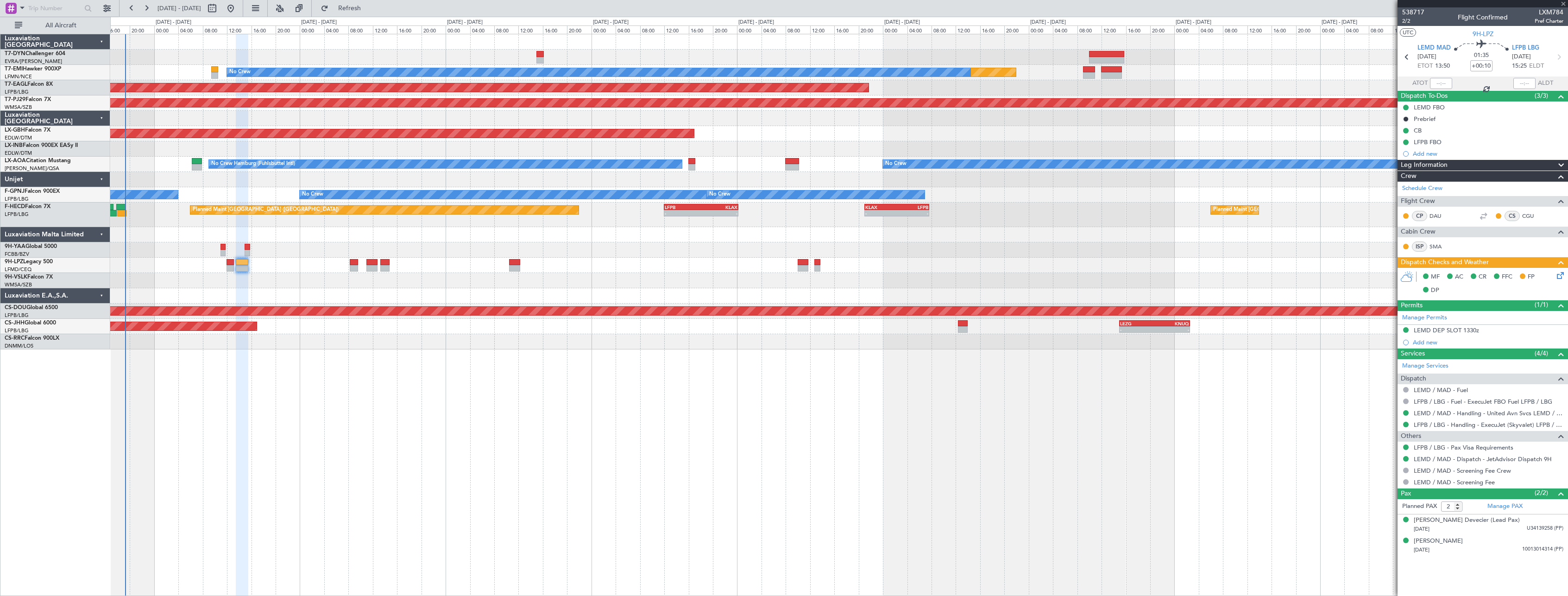
type input "5"
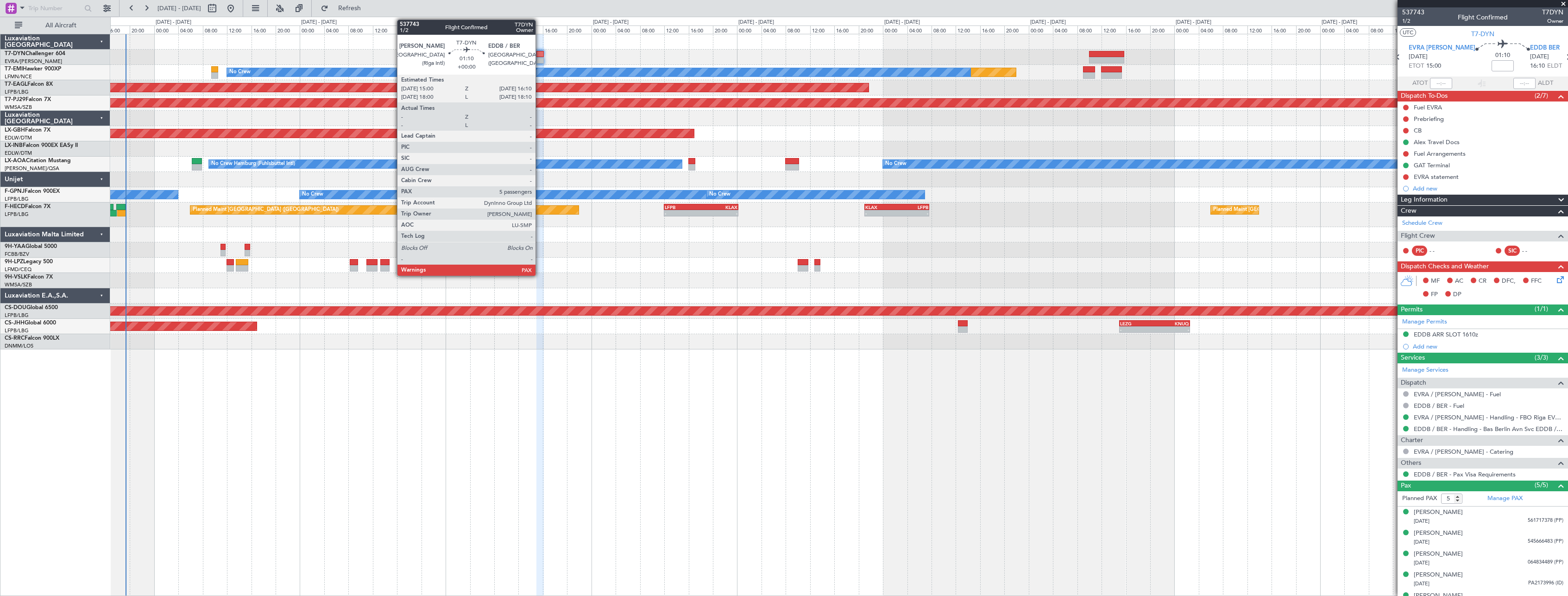
click at [539, 53] on div at bounding box center [540, 54] width 7 height 6
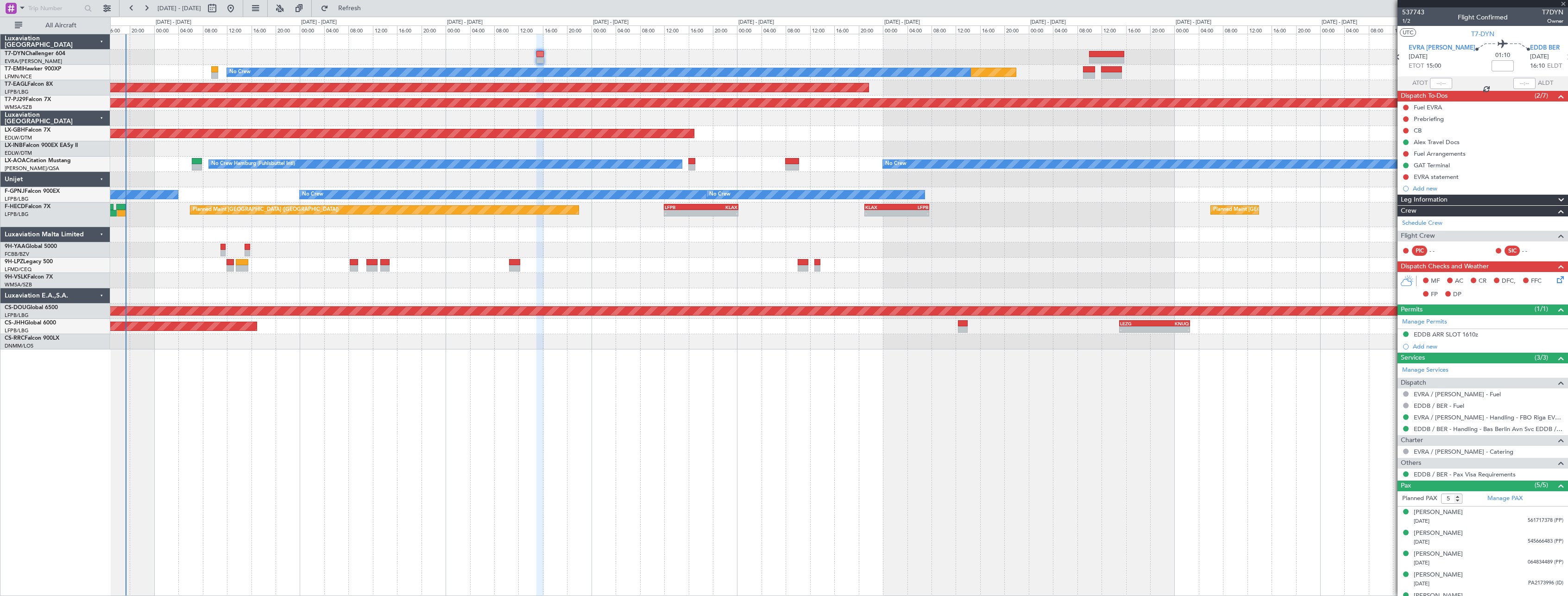
click at [539, 53] on div at bounding box center [540, 54] width 7 height 6
click at [1491, 16] on div "Flight Confirmed" at bounding box center [1483, 17] width 50 height 10
click at [1411, 12] on span "537743" at bounding box center [1413, 12] width 22 height 10
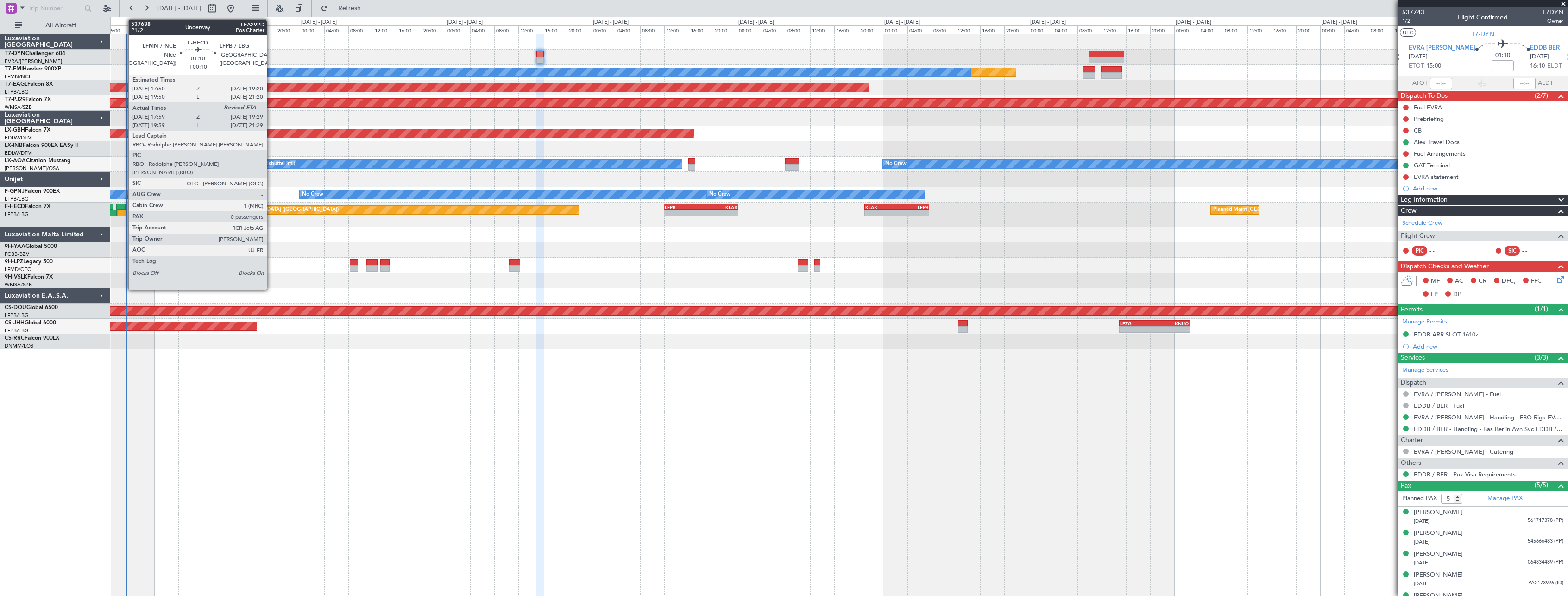
click at [124, 211] on div at bounding box center [122, 213] width 9 height 6
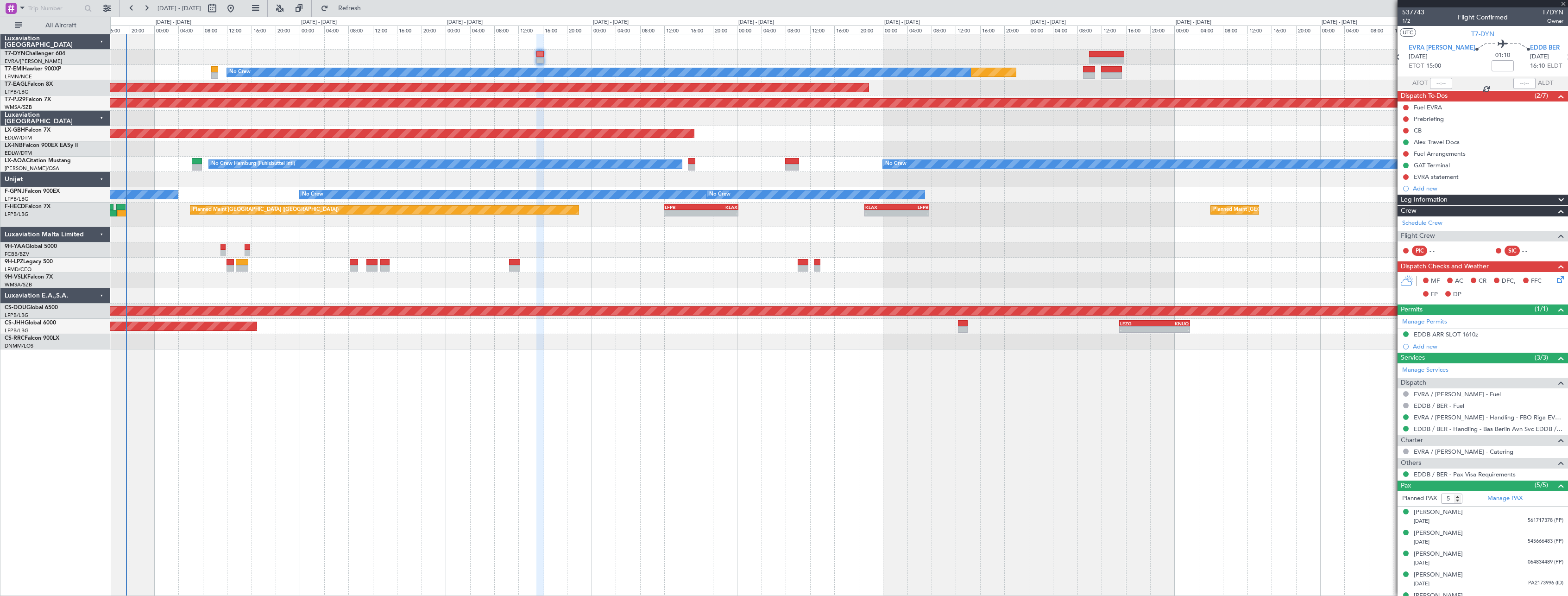
type input "+00:10"
type input "18:14"
type input "0"
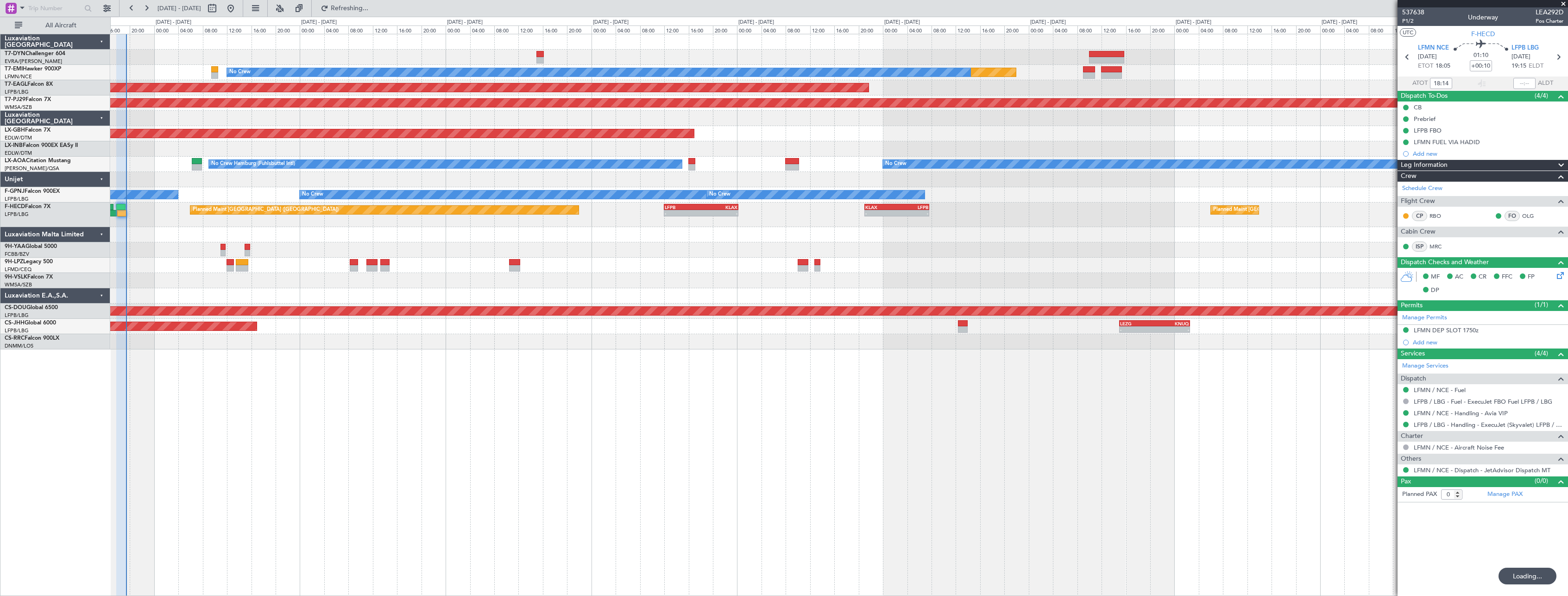
type input "19:20"
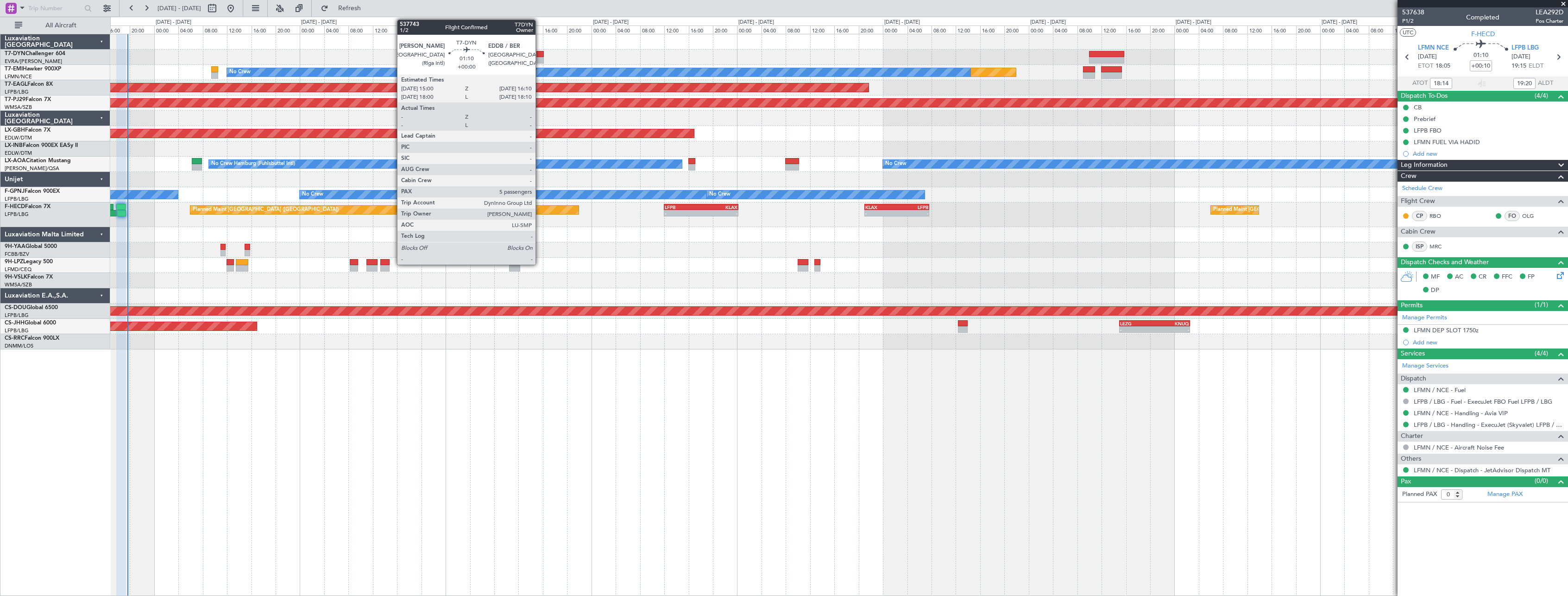
click at [539, 54] on div at bounding box center [540, 54] width 7 height 6
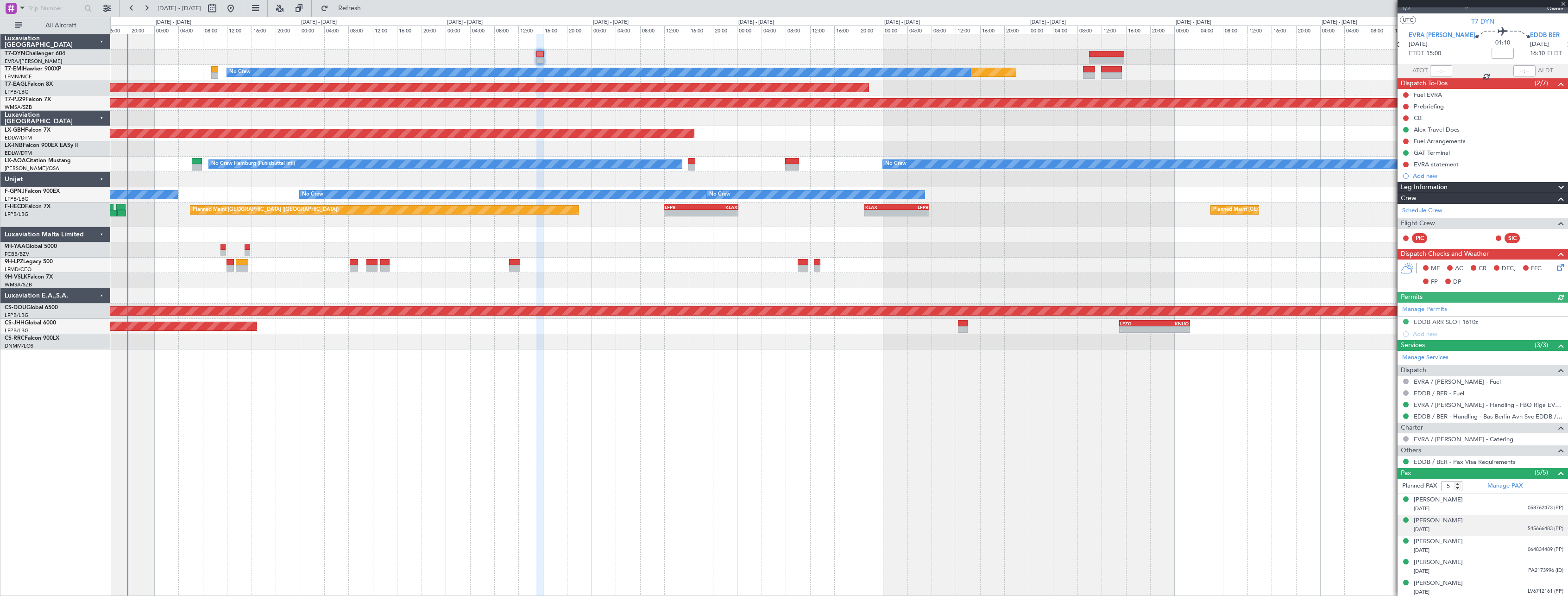
scroll to position [15, 0]
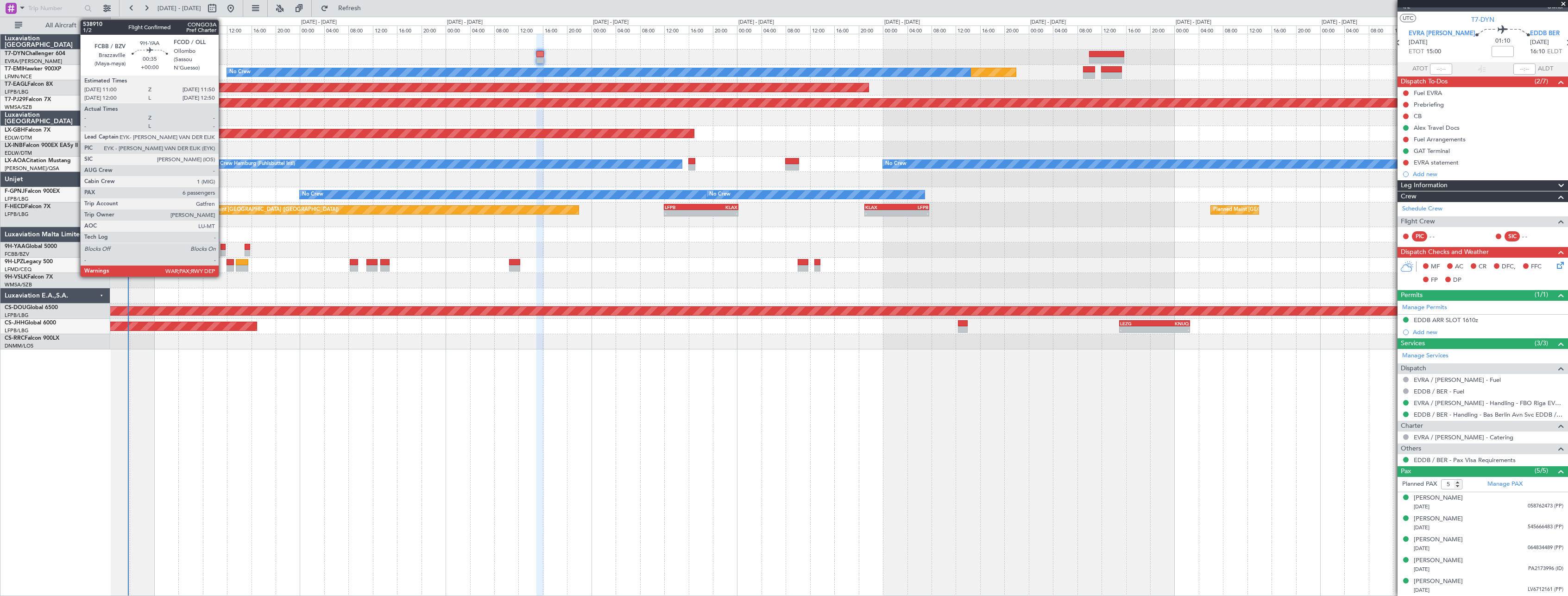
click at [223, 247] on div at bounding box center [223, 247] width 6 height 6
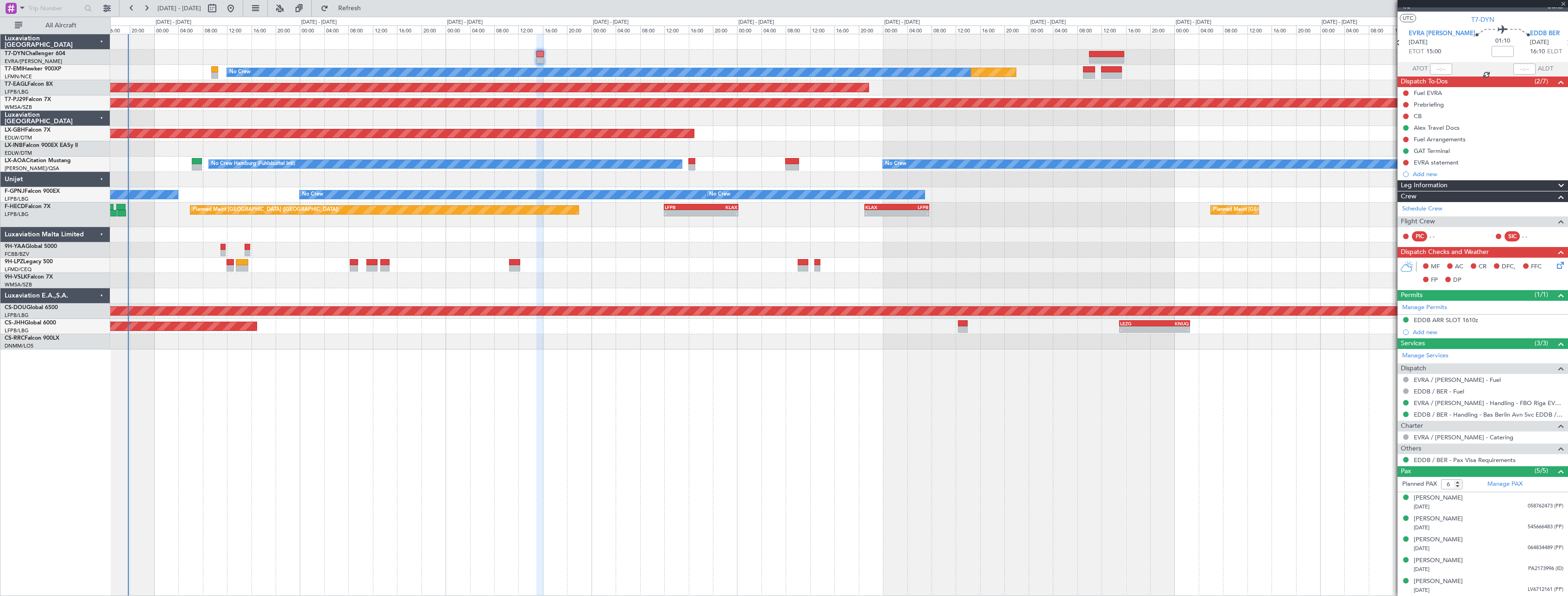
scroll to position [0, 0]
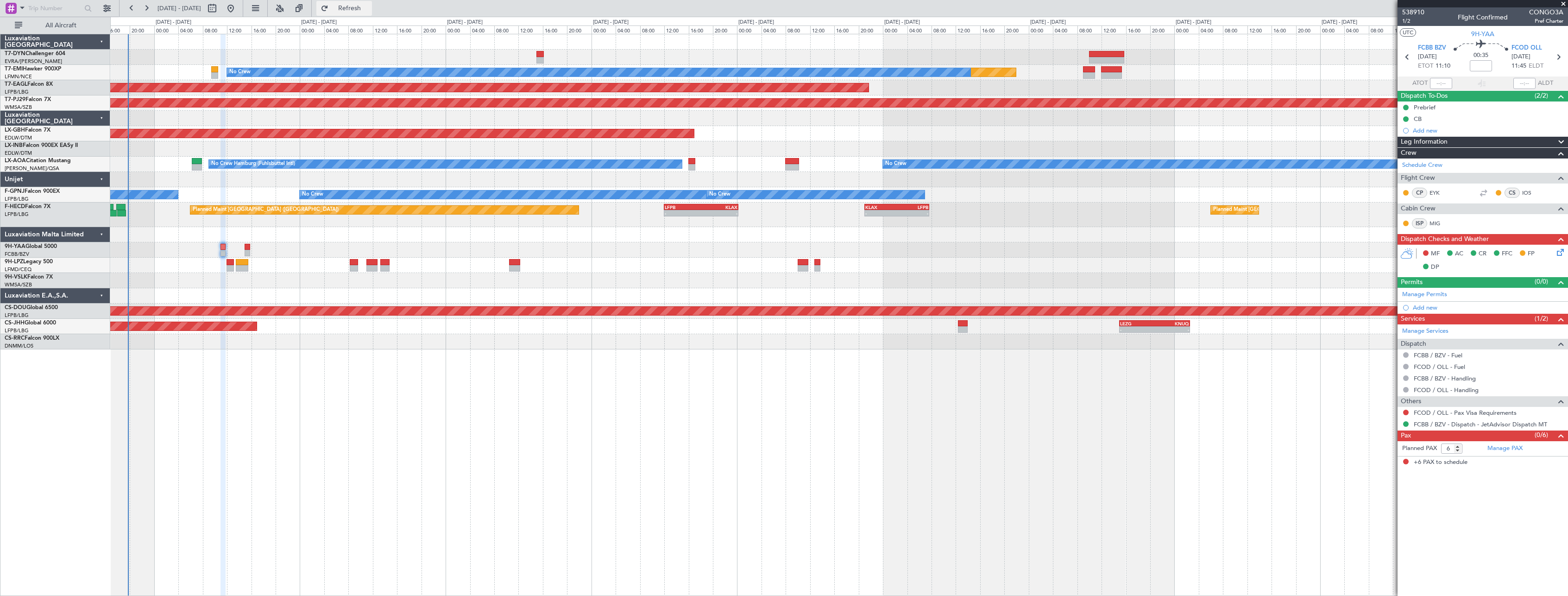
click at [370, 12] on span "Refresh" at bounding box center [349, 8] width 39 height 6
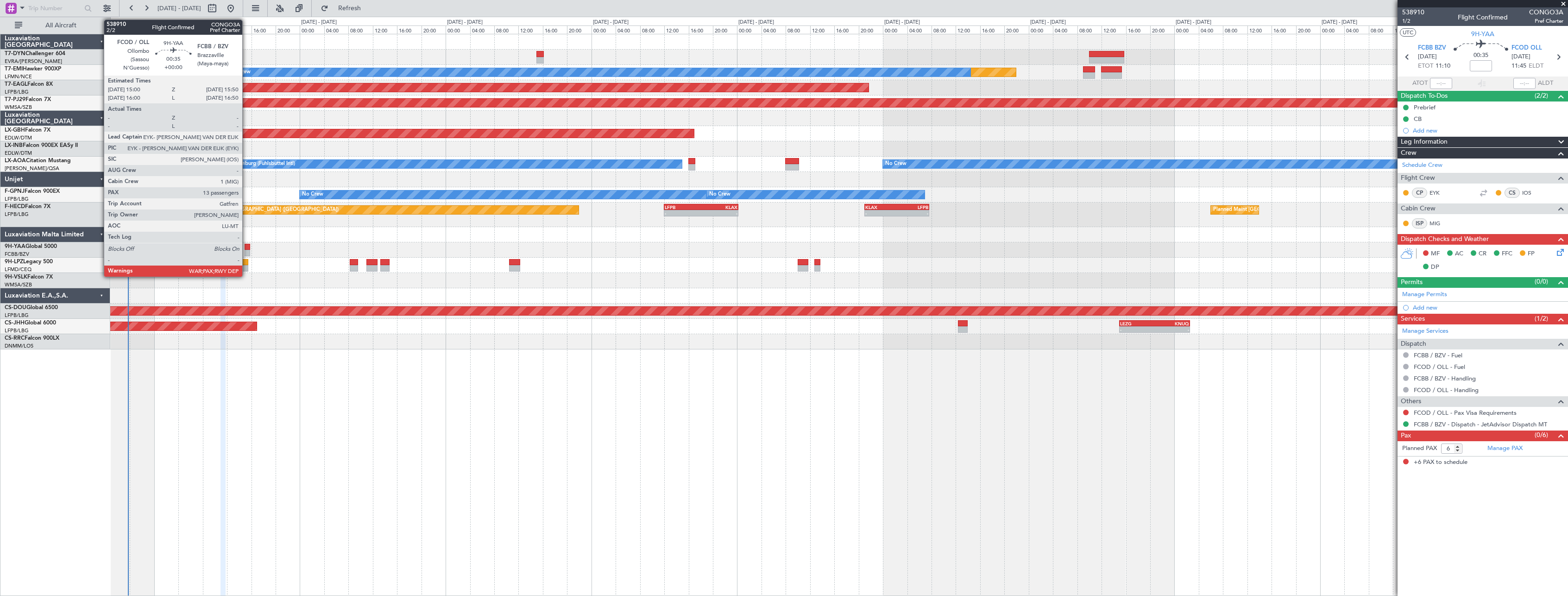
click at [247, 247] on div at bounding box center [248, 247] width 6 height 6
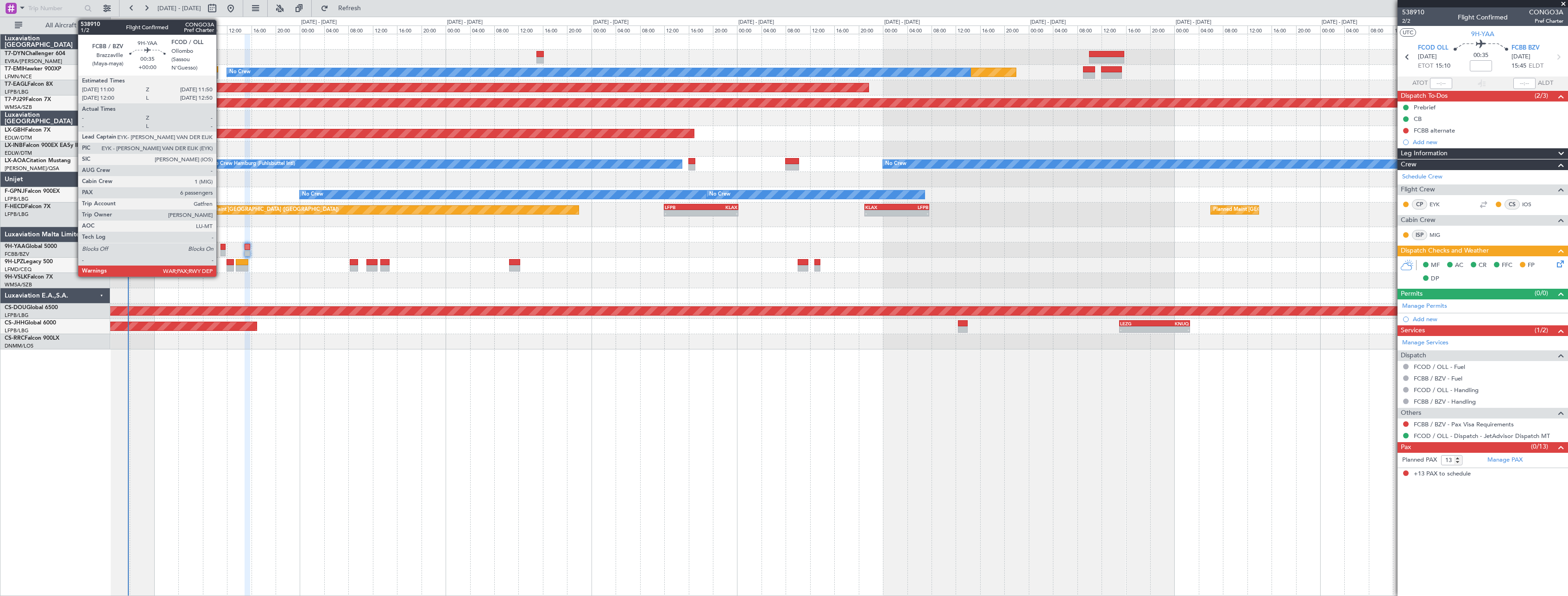
click at [220, 248] on div at bounding box center [223, 247] width 6 height 6
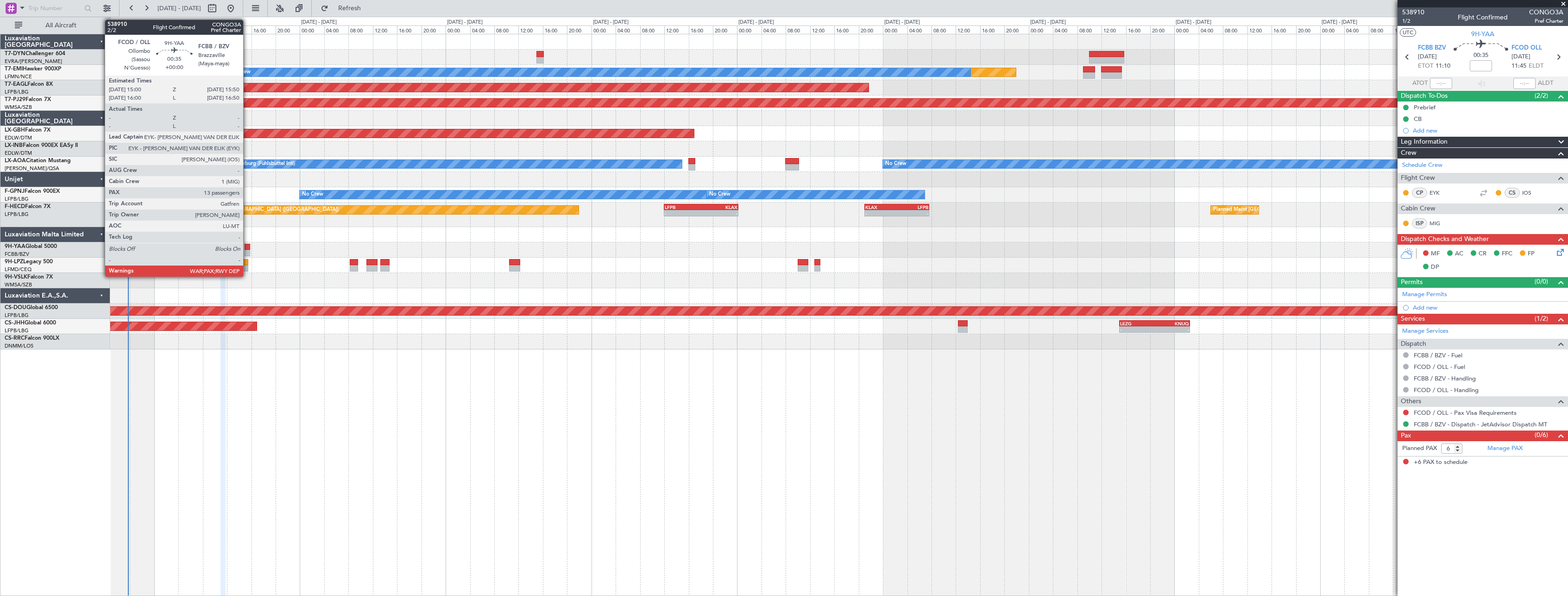
click at [248, 245] on div at bounding box center [248, 247] width 6 height 6
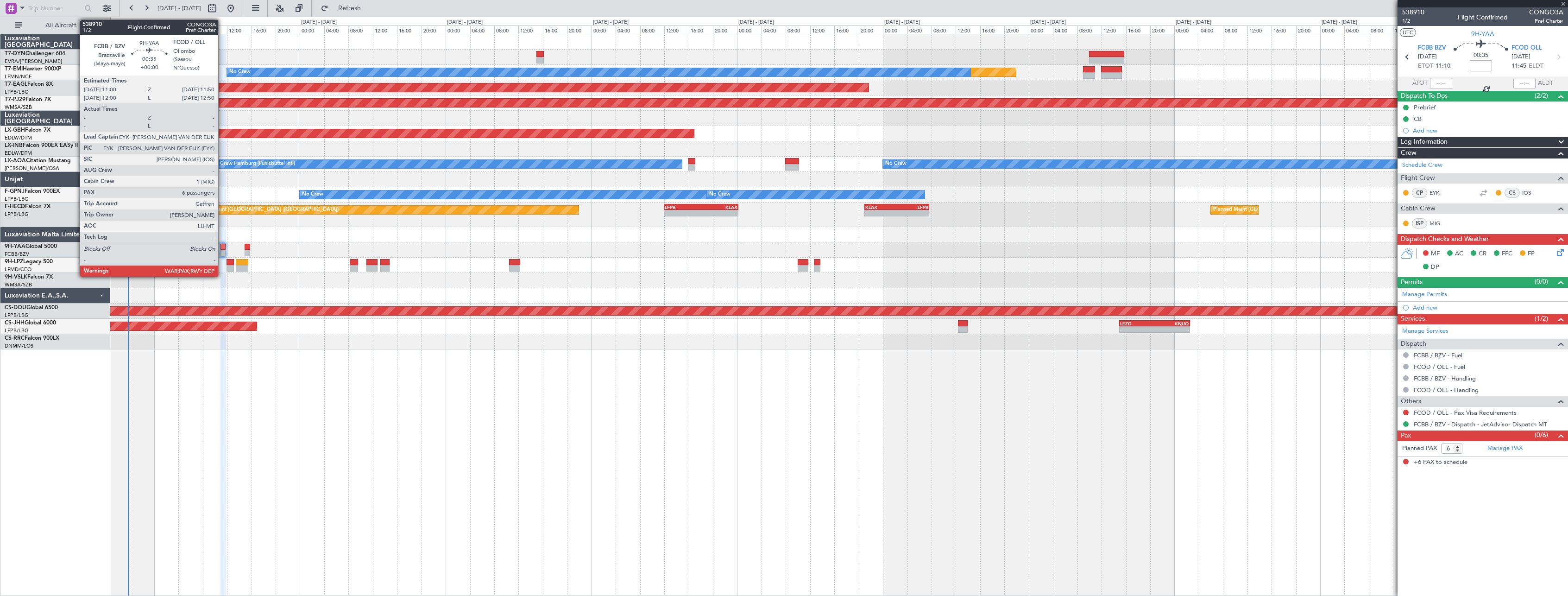
type input "13"
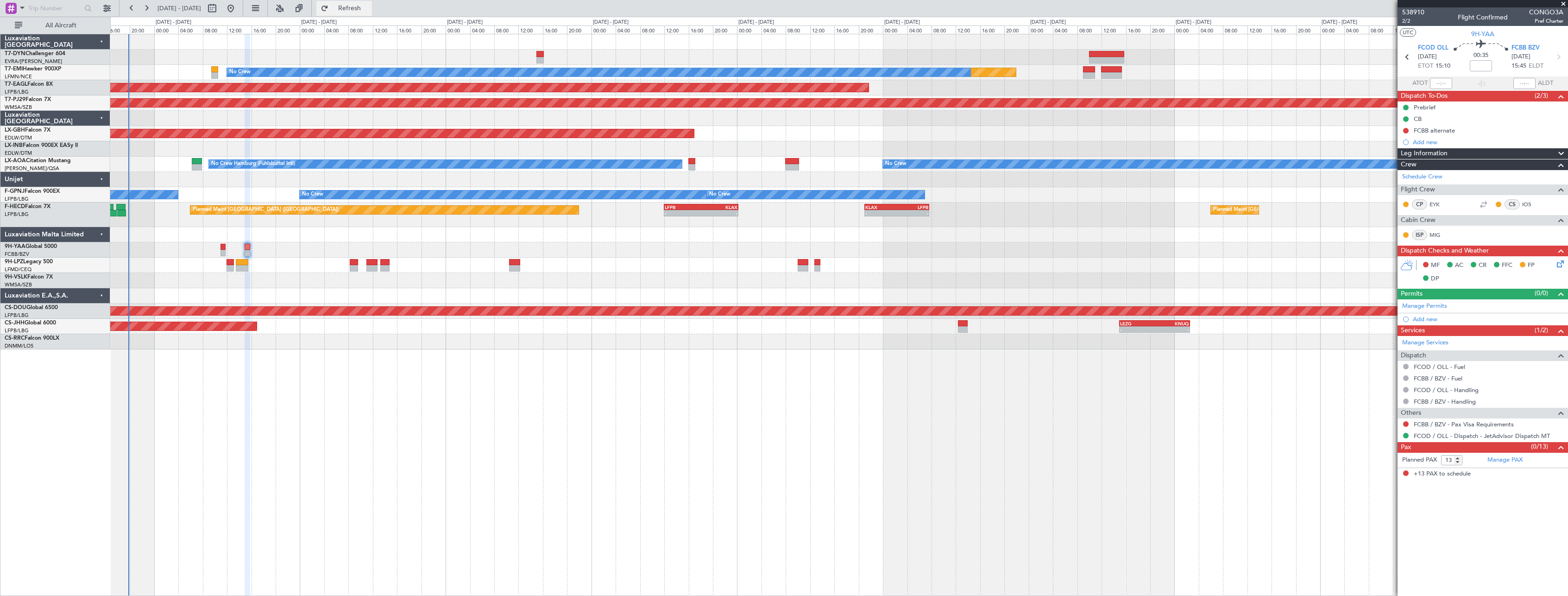
click at [370, 12] on span "Refresh" at bounding box center [349, 8] width 39 height 6
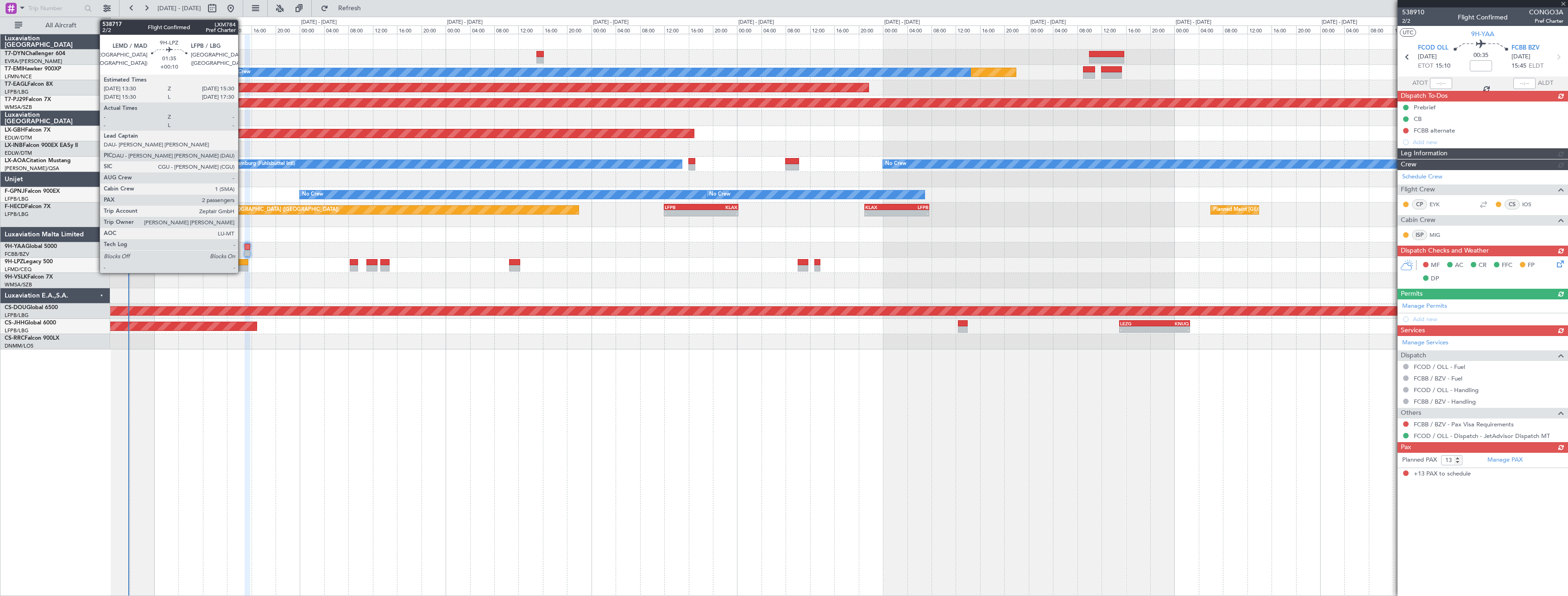
click at [242, 261] on div at bounding box center [242, 261] width 13 height 6
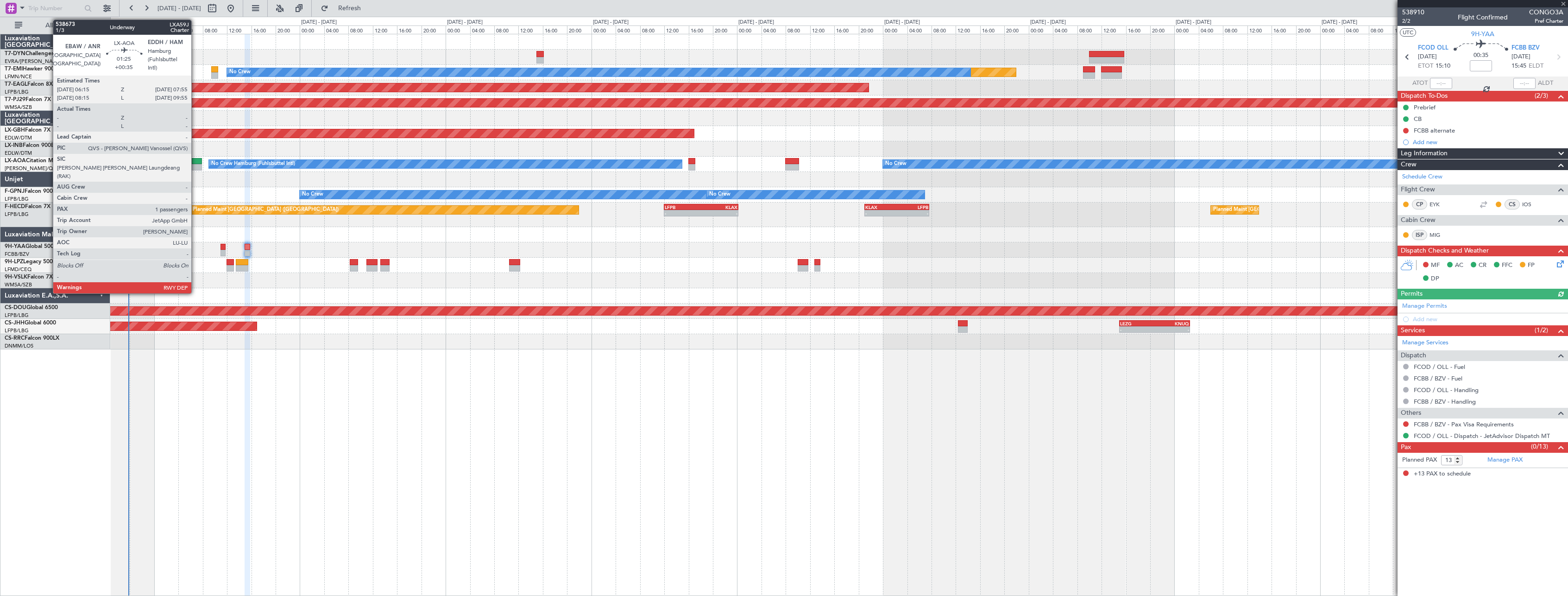
click at [195, 161] on div at bounding box center [196, 160] width 10 height 6
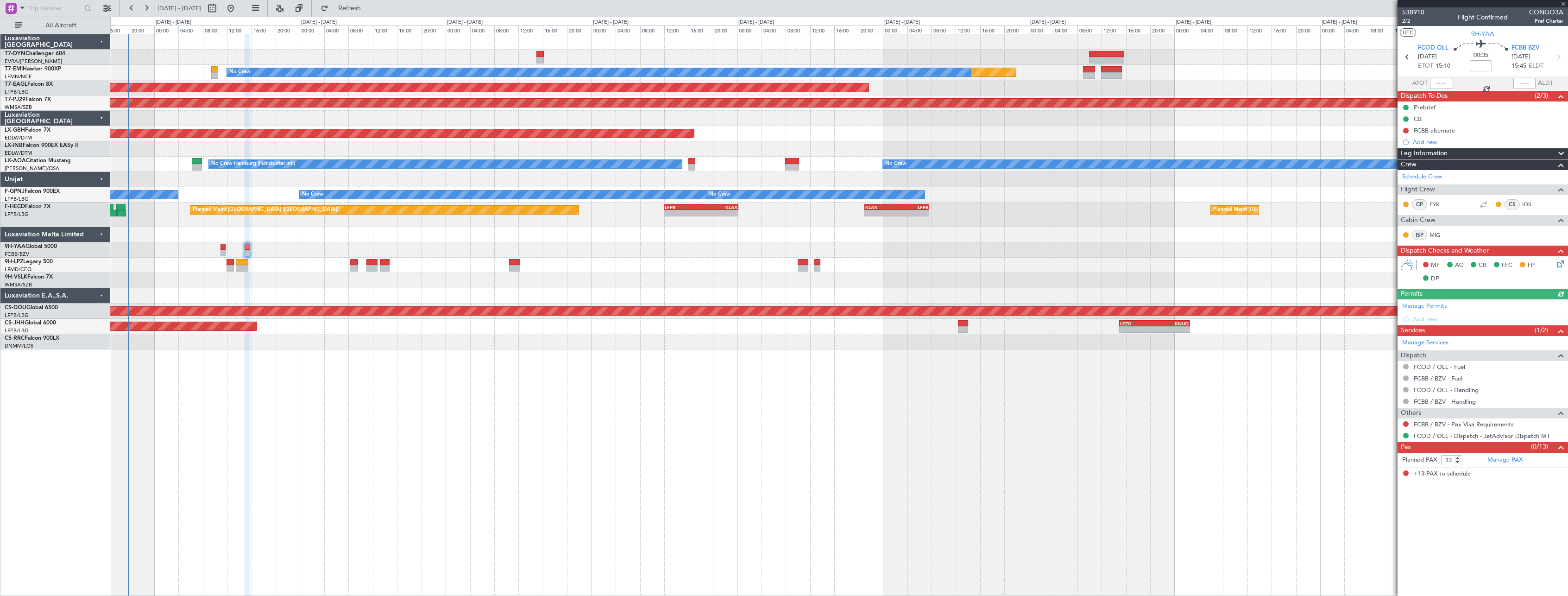
type input "+00:35"
type input "1"
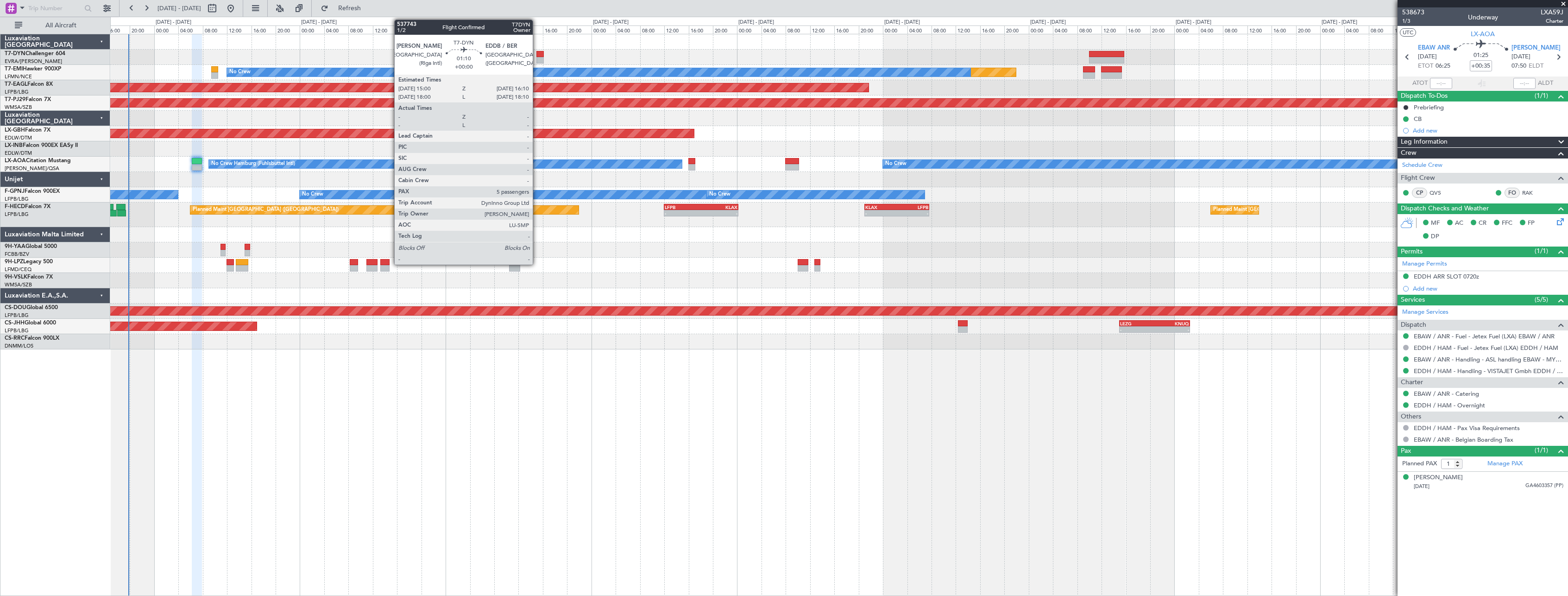
click at [536, 54] on div at bounding box center [540, 54] width 7 height 6
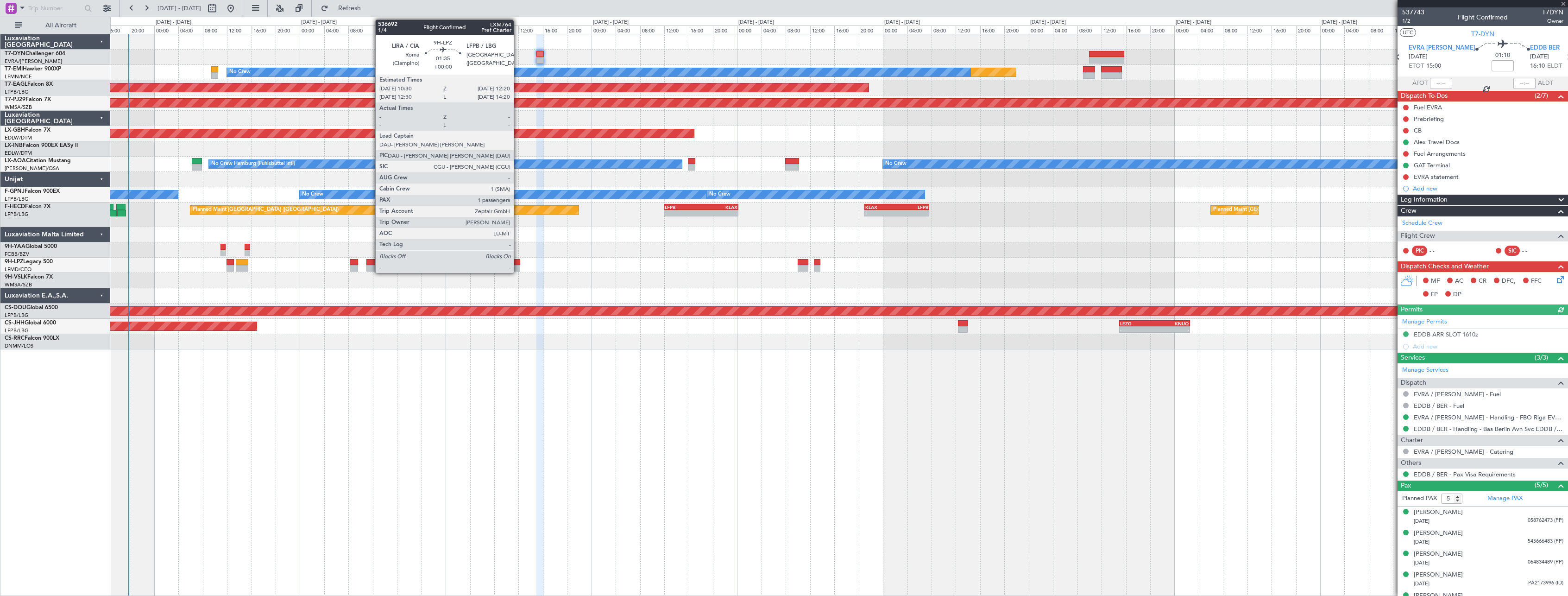
click at [518, 262] on div at bounding box center [514, 261] width 12 height 6
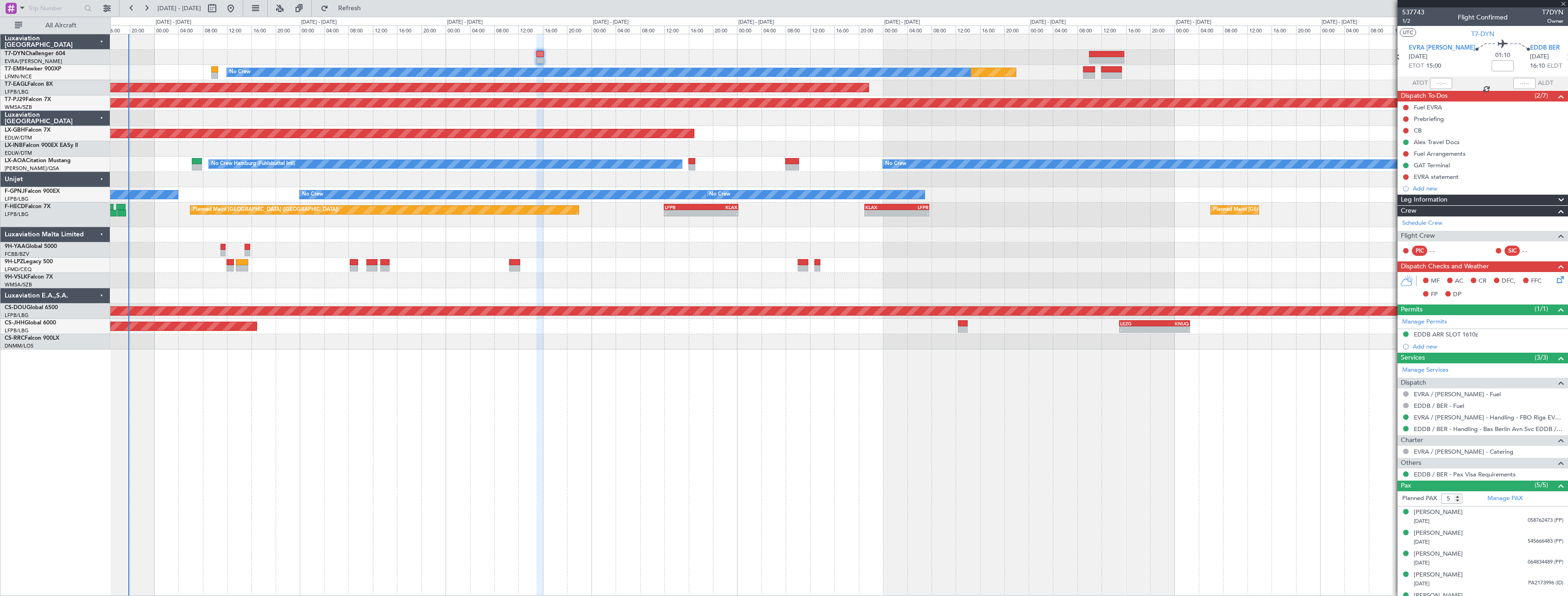
type input "1"
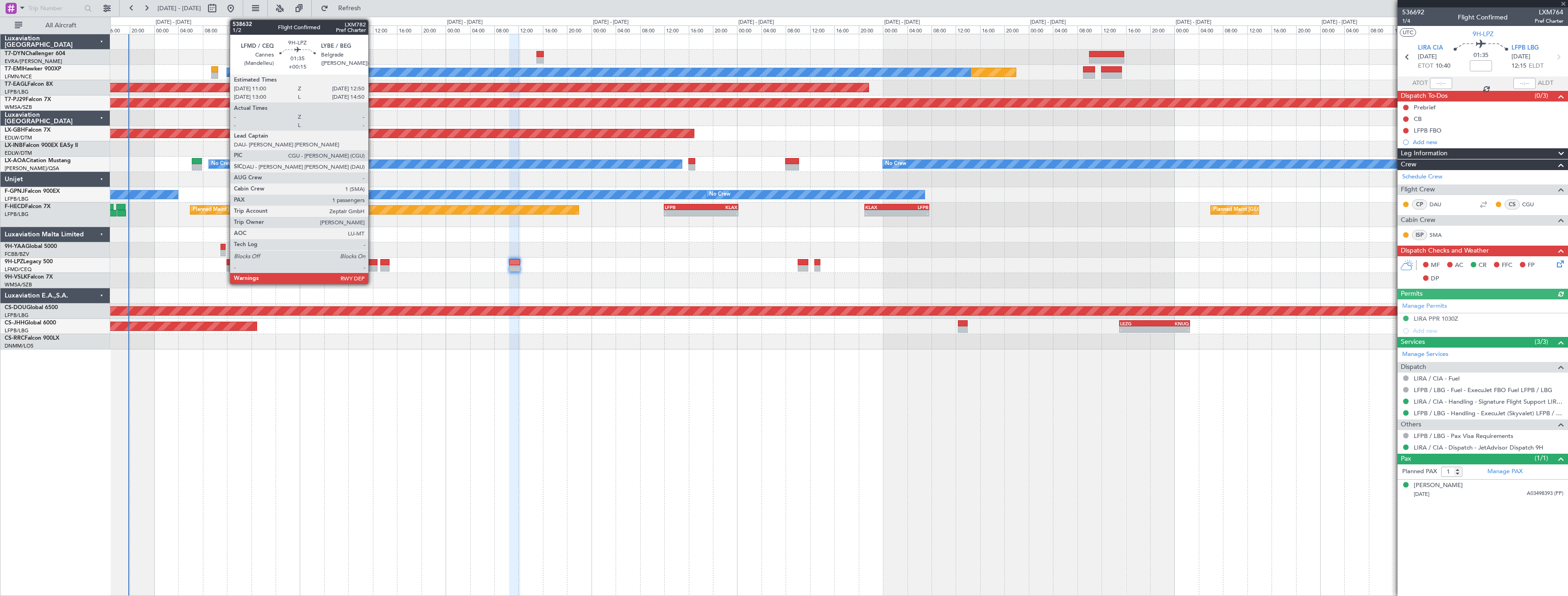
click at [372, 260] on div at bounding box center [372, 261] width 12 height 6
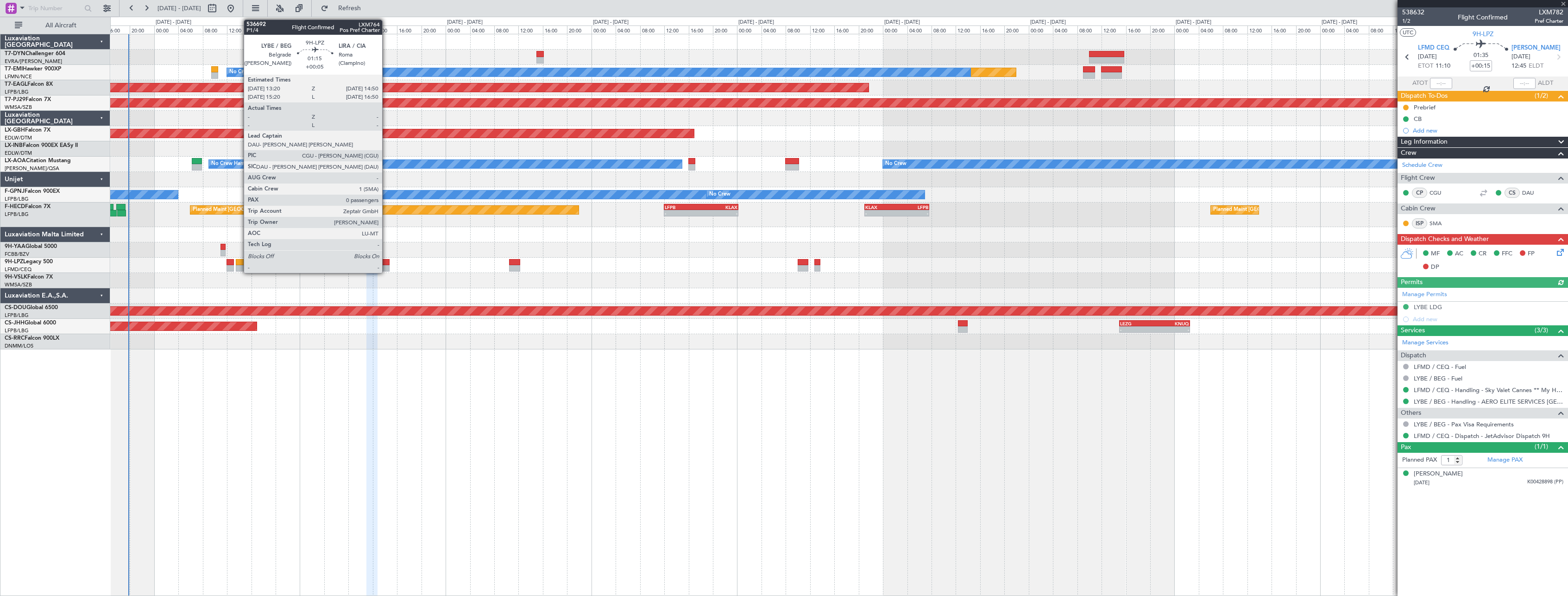
click at [386, 262] on div at bounding box center [385, 261] width 9 height 6
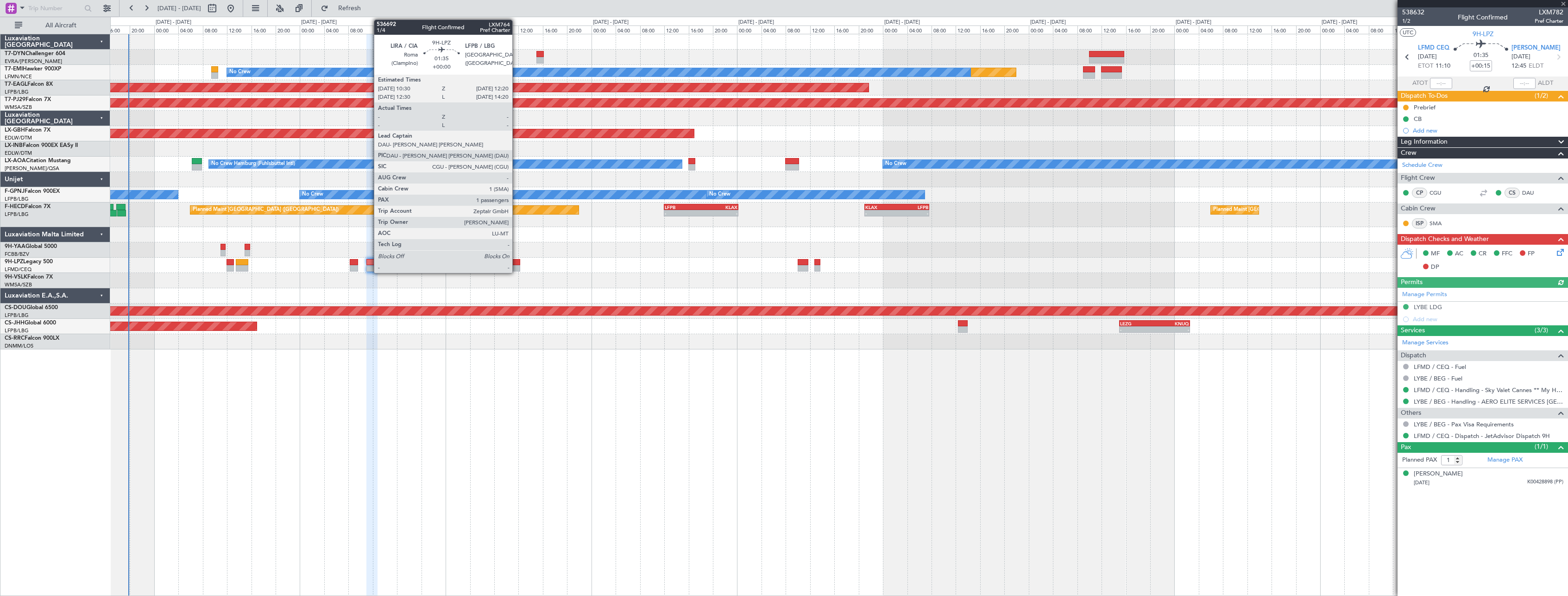
click at [516, 262] on div at bounding box center [514, 261] width 12 height 6
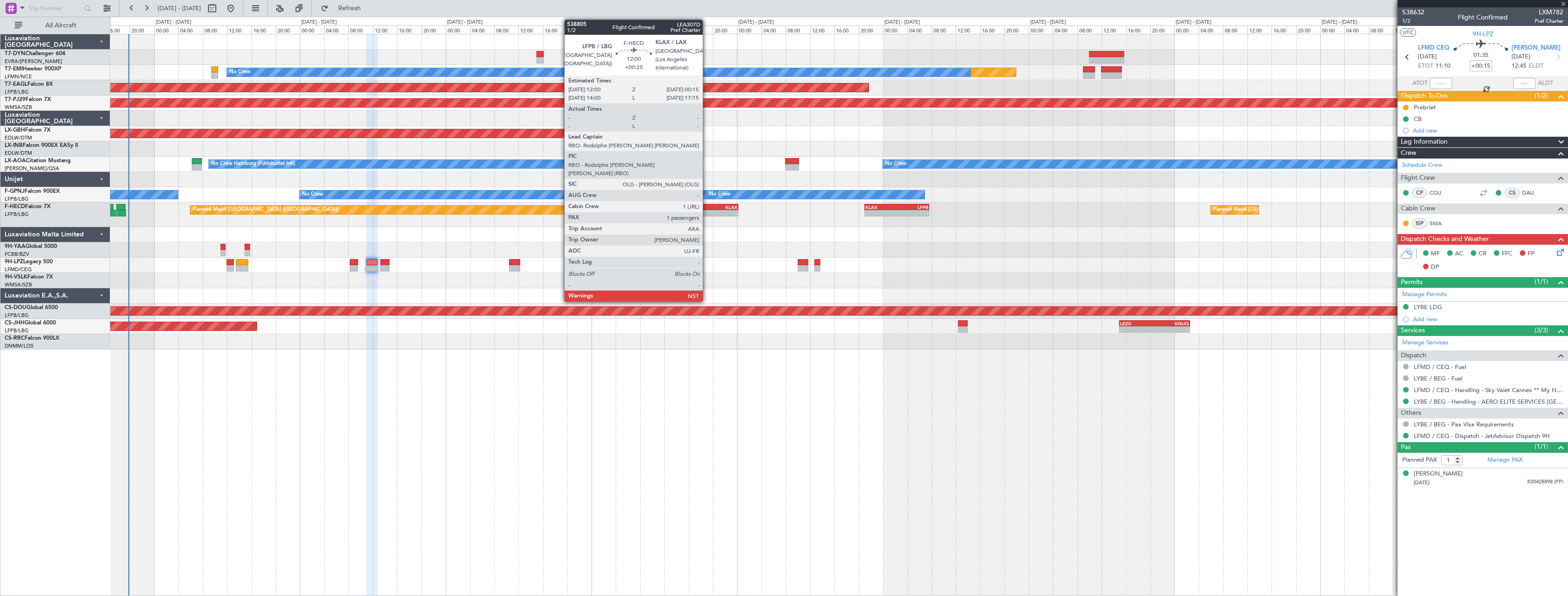
click at [707, 209] on div "KLAX" at bounding box center [720, 207] width 37 height 6
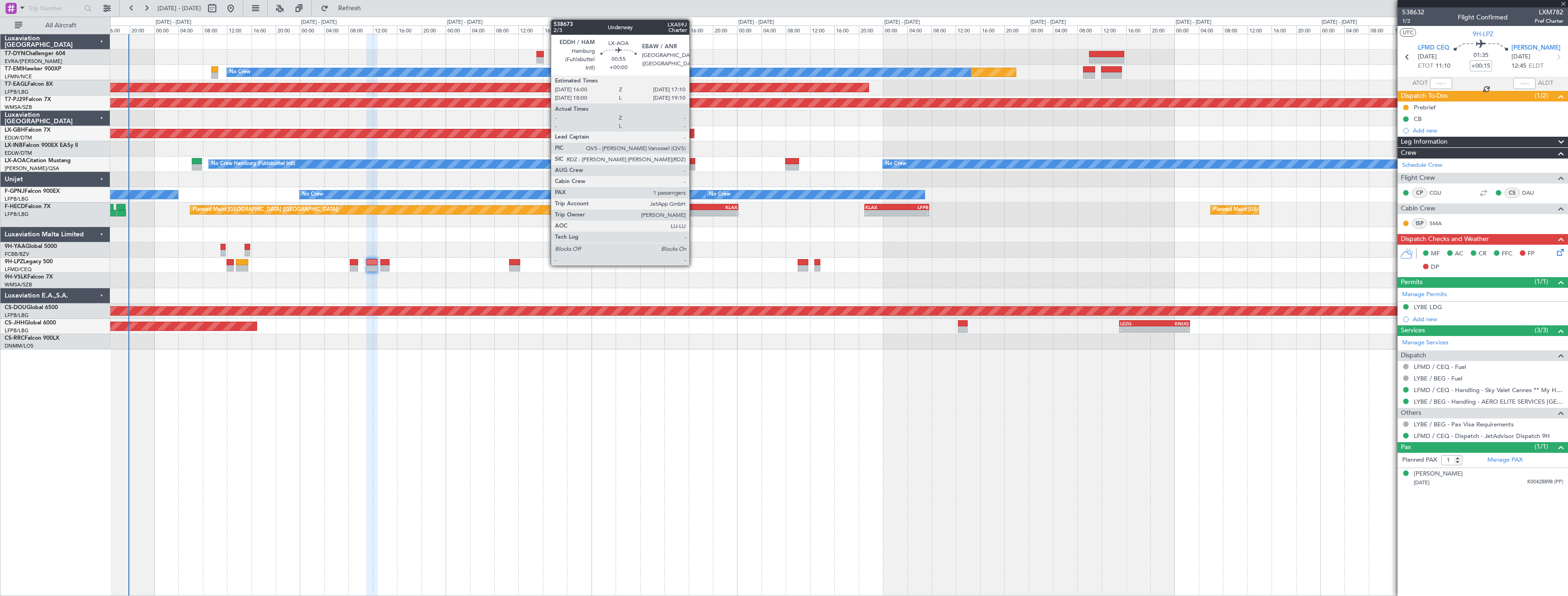
type input "+00:25"
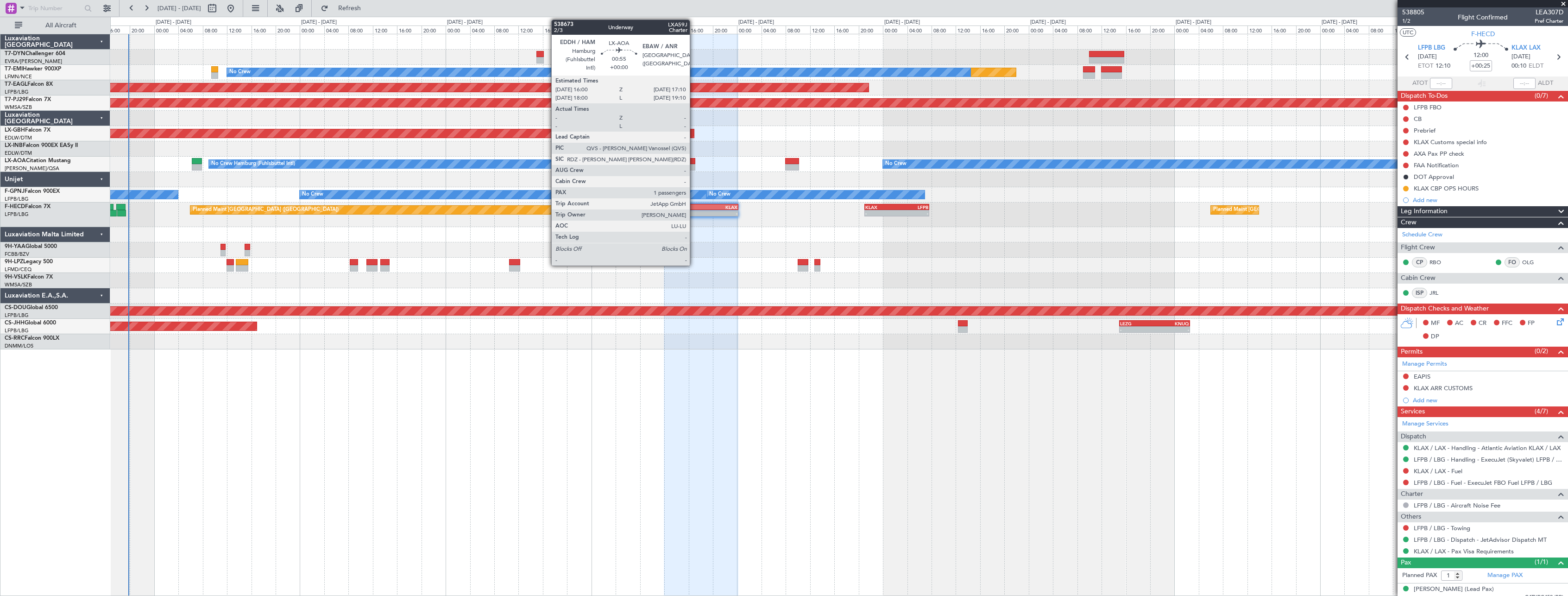
click at [694, 159] on div at bounding box center [692, 160] width 7 height 6
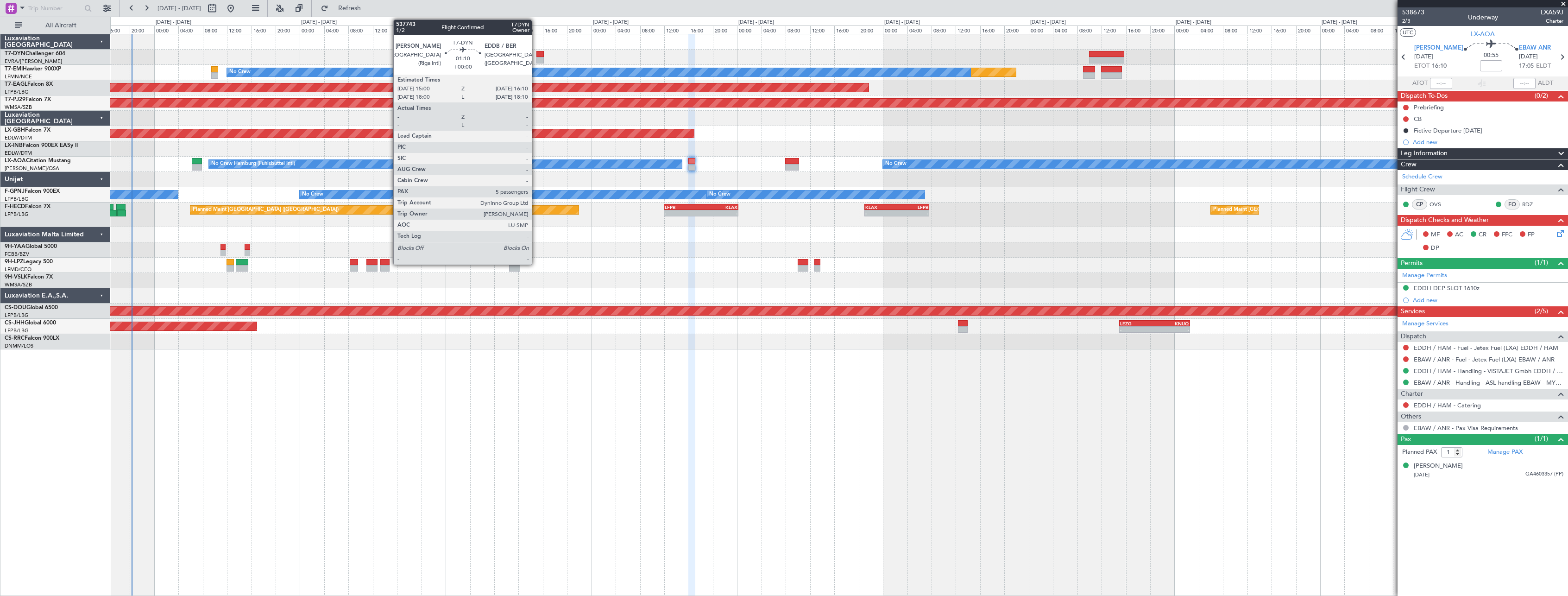
click at [536, 55] on div at bounding box center [540, 54] width 7 height 6
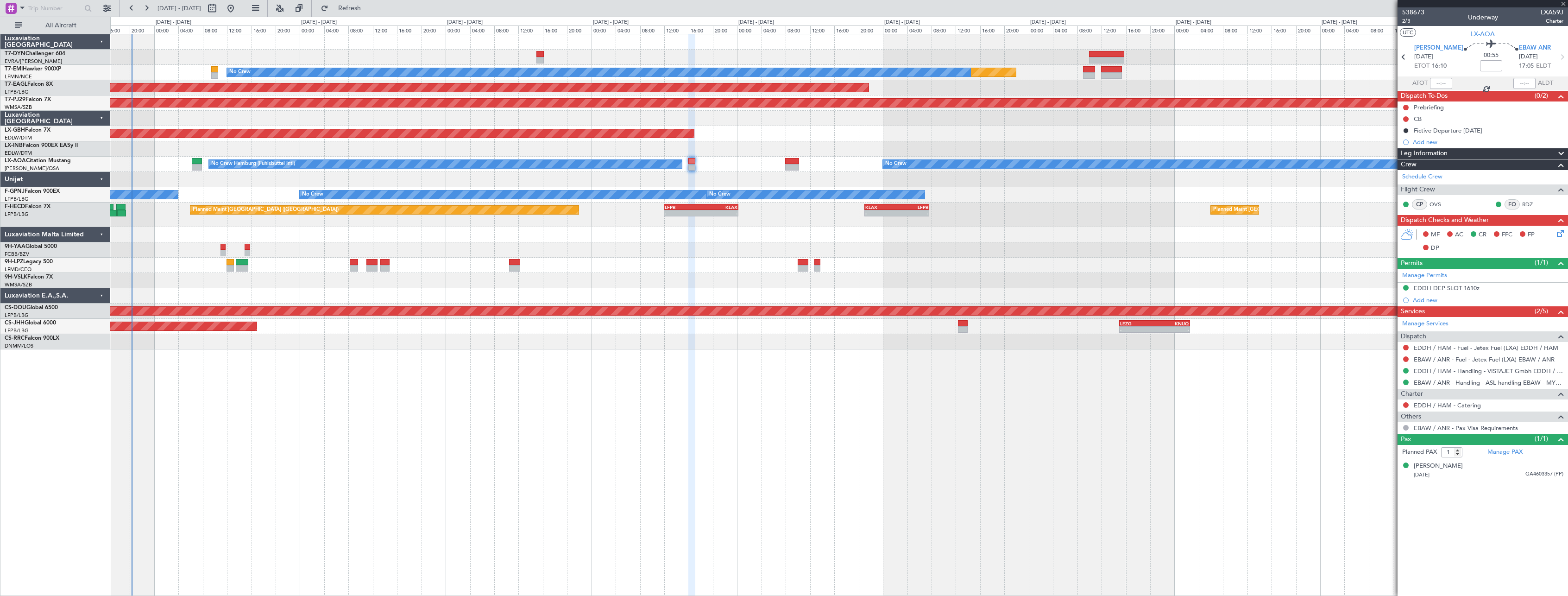
type input "5"
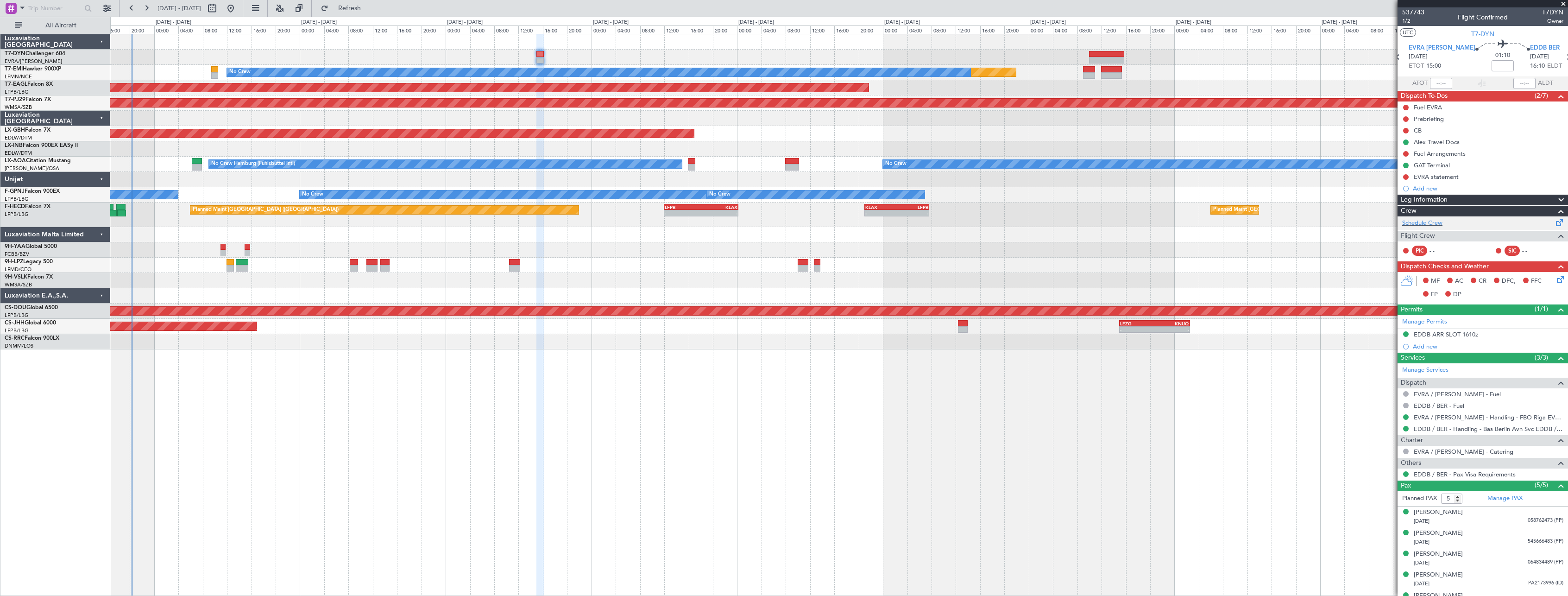
click at [1554, 222] on span at bounding box center [1560, 221] width 11 height 7
click at [363, 6] on span "Refresh" at bounding box center [349, 8] width 39 height 6
click at [370, 8] on span "Refresh" at bounding box center [349, 8] width 39 height 6
click at [368, 6] on span "Refresh" at bounding box center [349, 8] width 39 height 6
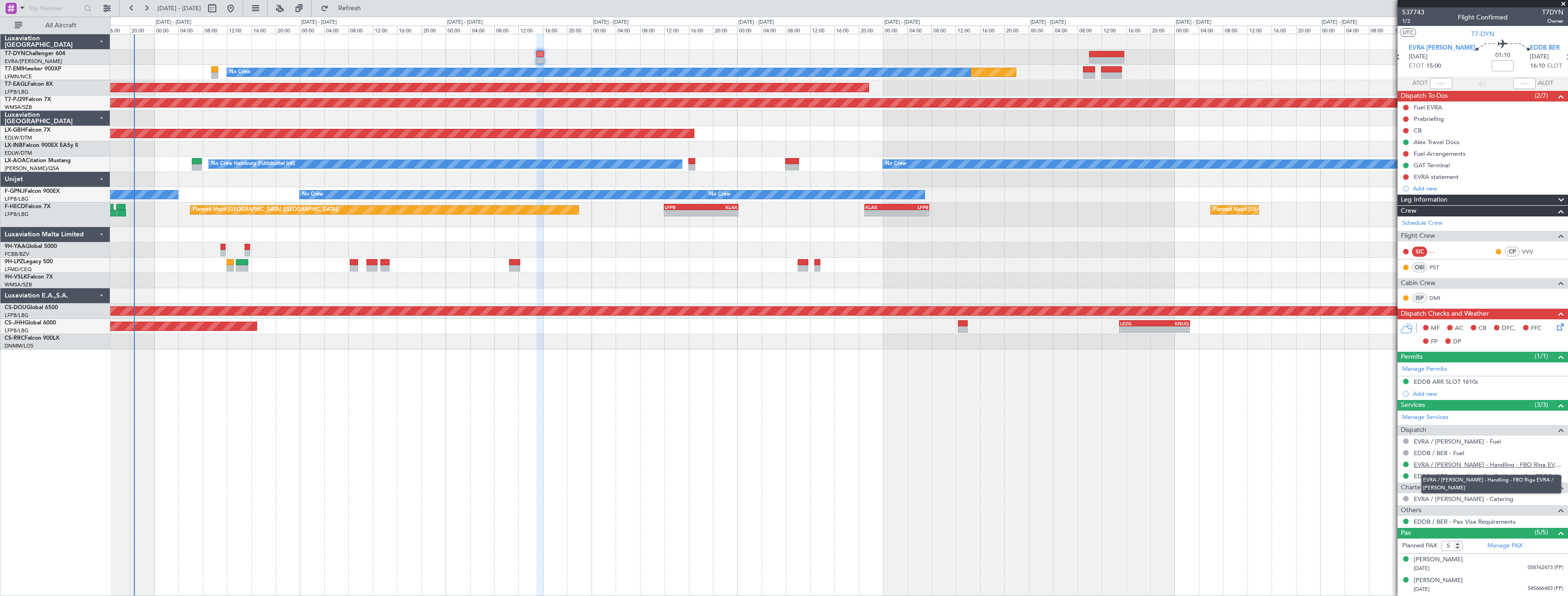
click at [1490, 461] on link "EVRA / [PERSON_NAME] - Handling - FBO Riga EVRA / [PERSON_NAME]" at bounding box center [1488, 464] width 149 height 8
click at [1502, 472] on link "EDDB / BER - Handling - Bas Berlin Avn Svc EDDB / SXF" at bounding box center [1488, 476] width 149 height 8
click at [1408, 23] on span "1/2" at bounding box center [1413, 21] width 22 height 8
click at [1555, 327] on icon at bounding box center [1559, 326] width 7 height 7
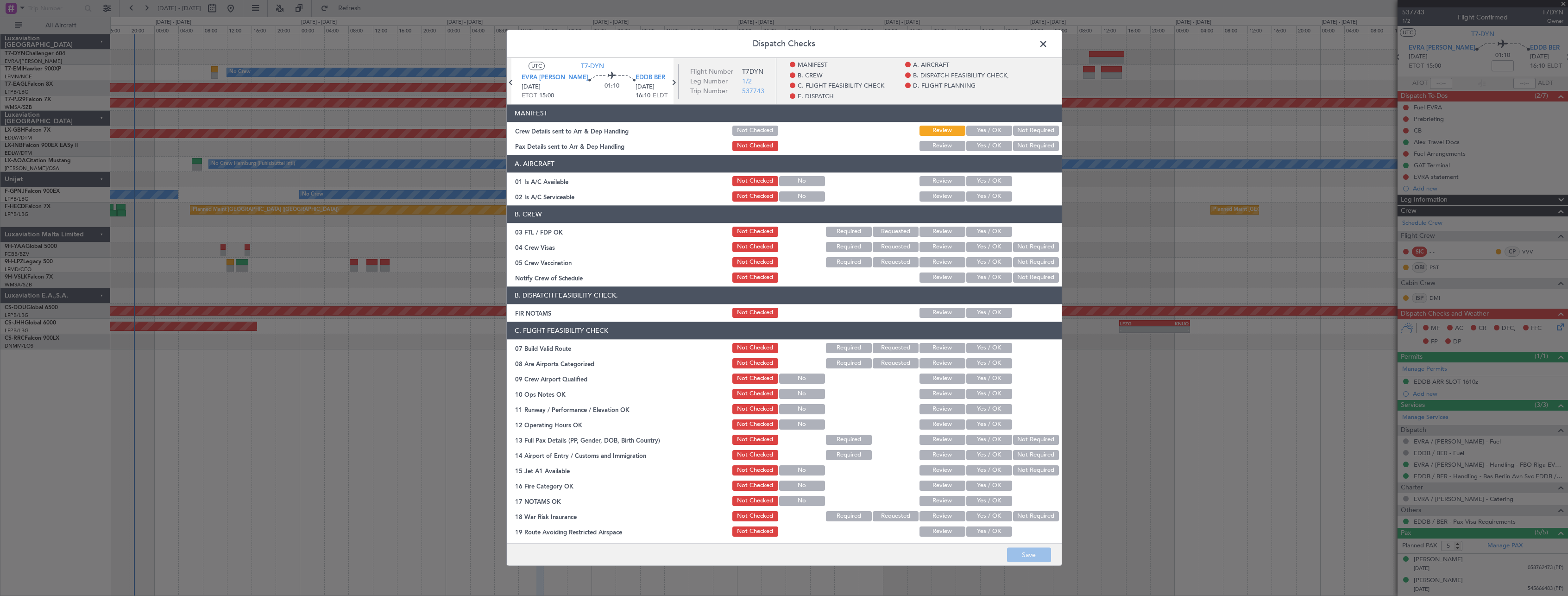
click at [972, 128] on button "Yes / OK" at bounding box center [989, 130] width 46 height 10
click at [984, 149] on button "Yes / OK" at bounding box center [989, 146] width 46 height 10
click at [1030, 561] on button "Save" at bounding box center [1029, 555] width 44 height 15
click at [1048, 42] on span at bounding box center [1048, 46] width 0 height 18
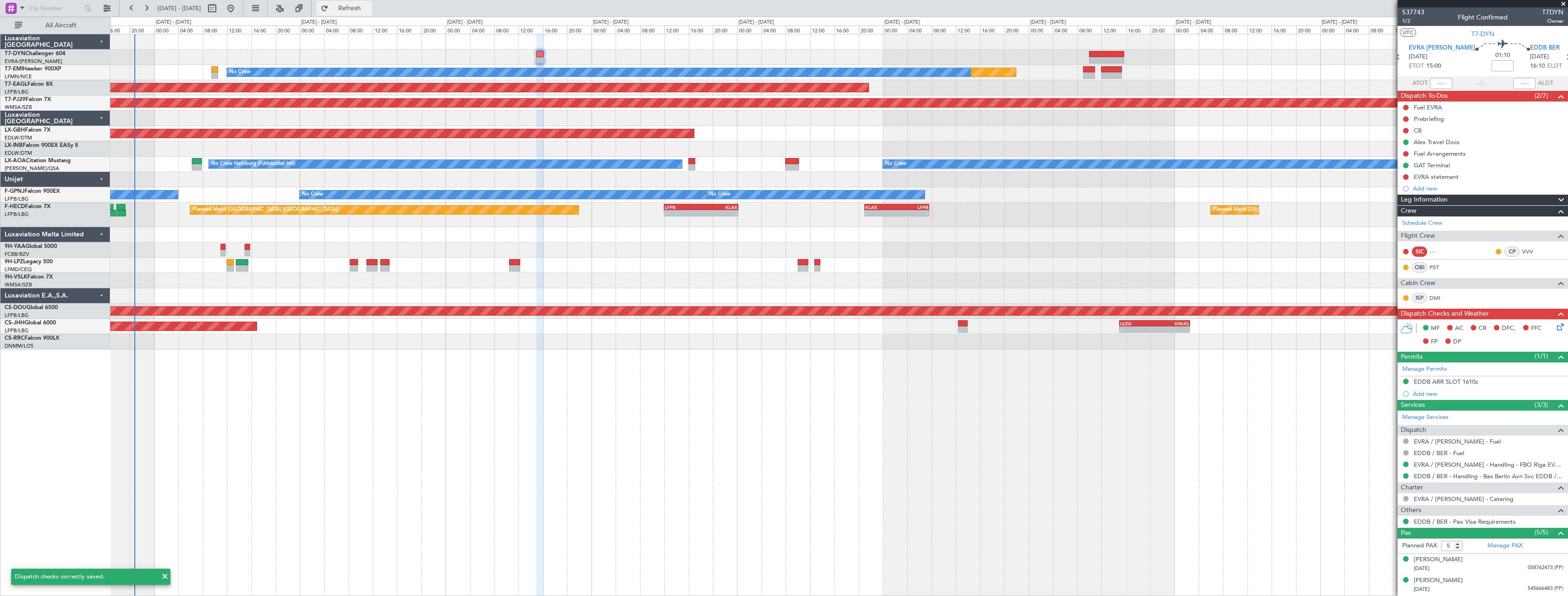
click at [350, 11] on button "Refresh" at bounding box center [344, 8] width 56 height 15
click at [356, 15] on button "Refresh" at bounding box center [344, 8] width 56 height 15
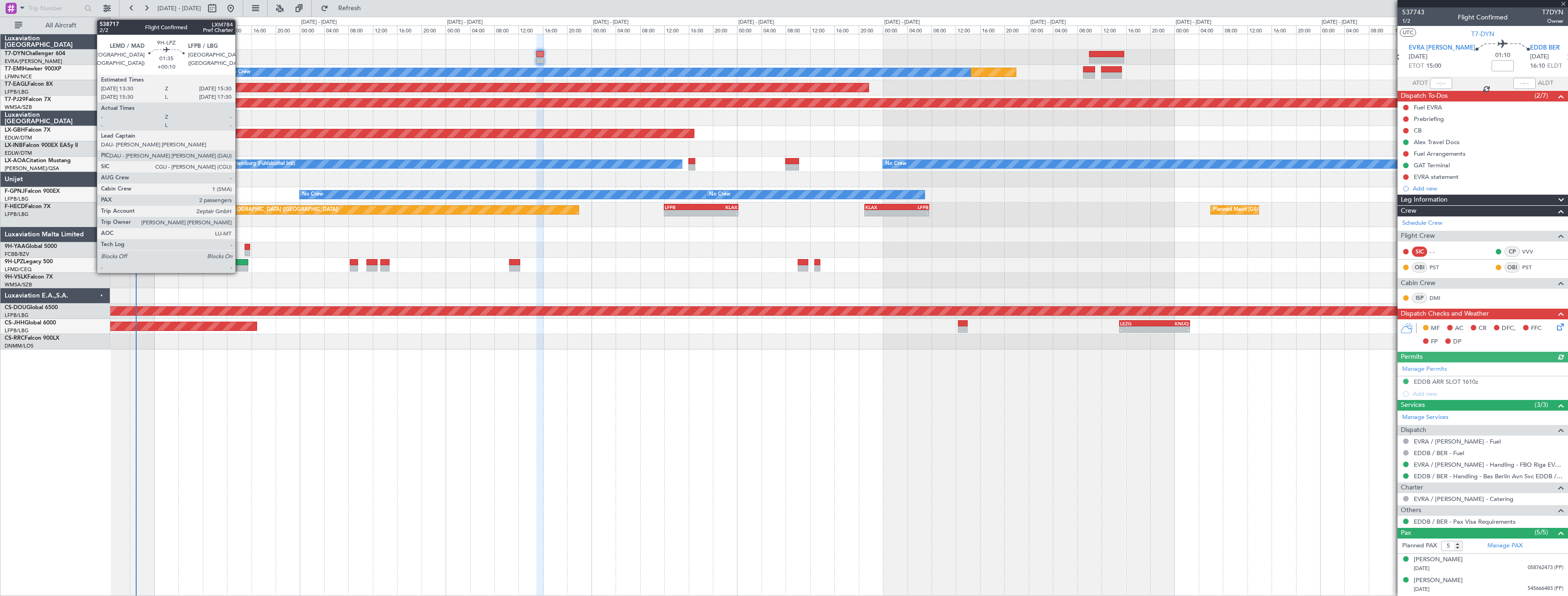
click at [239, 263] on div at bounding box center [242, 261] width 13 height 6
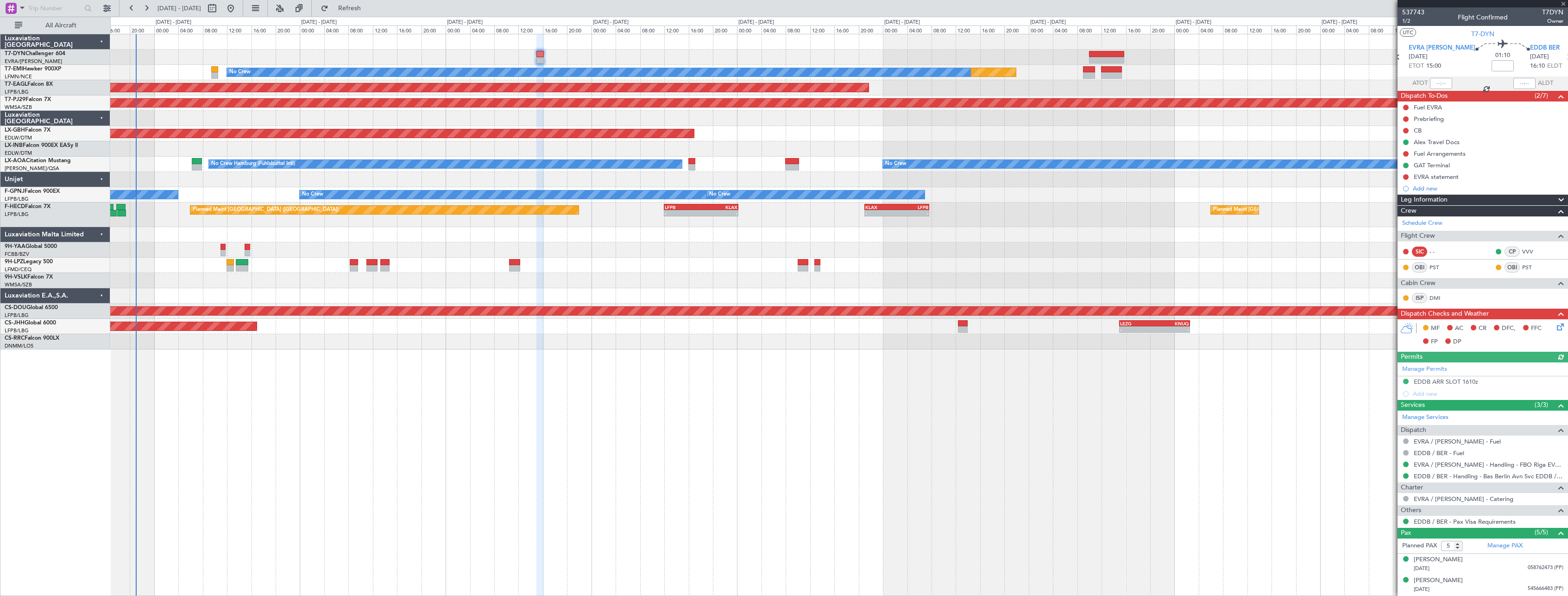
click at [249, 250] on div at bounding box center [248, 252] width 6 height 6
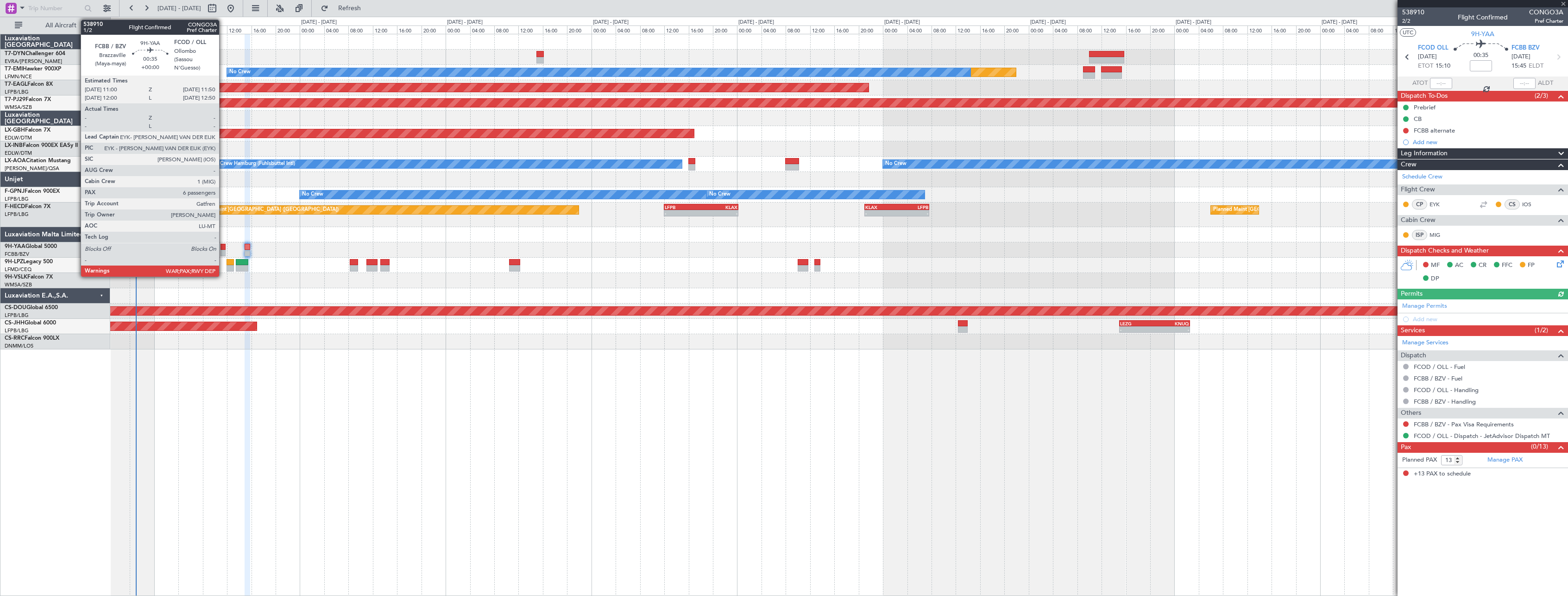
click at [223, 248] on div at bounding box center [223, 247] width 6 height 6
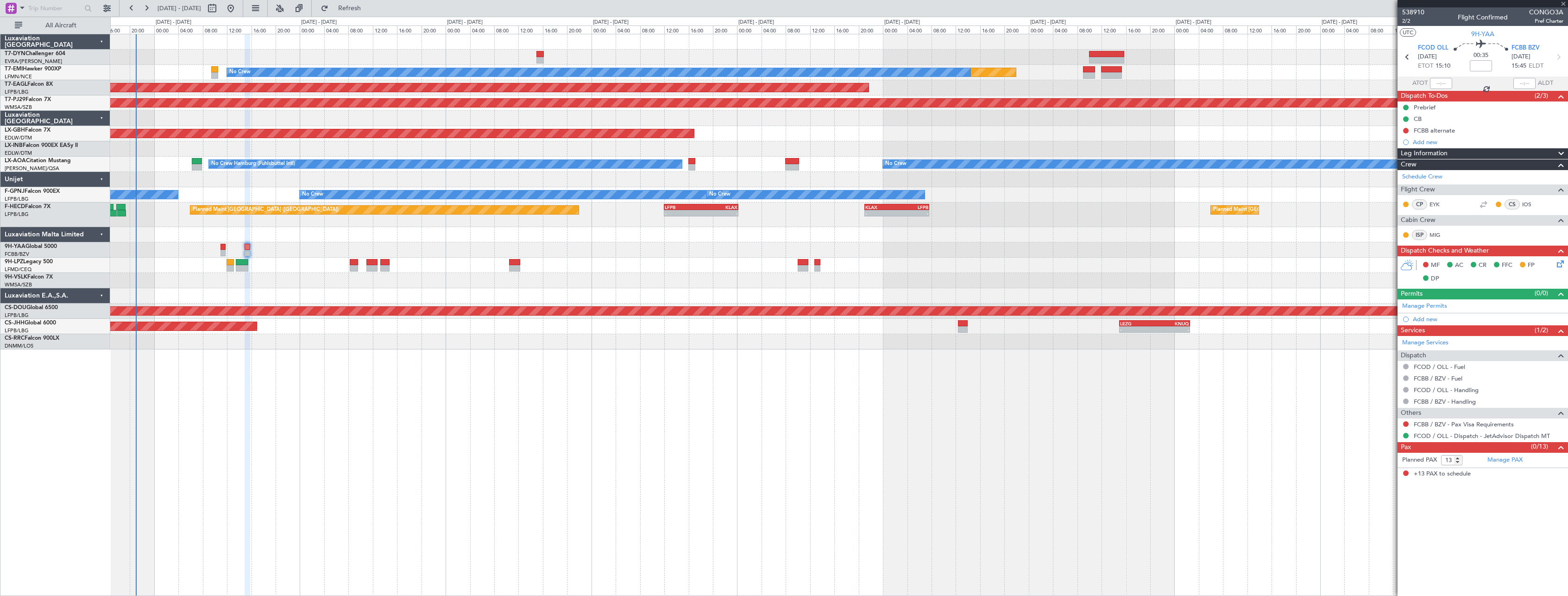
type input "6"
